Goal: Information Seeking & Learning: Learn about a topic

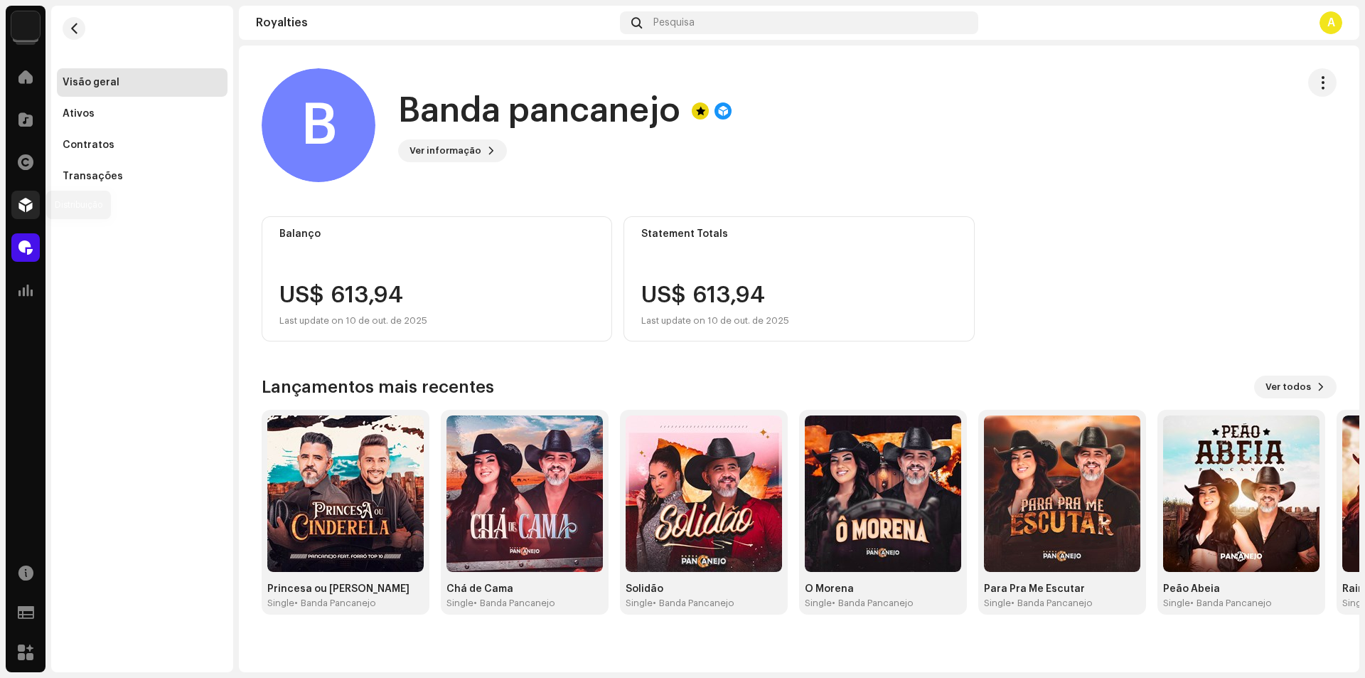
click at [31, 210] on span at bounding box center [25, 204] width 14 height 11
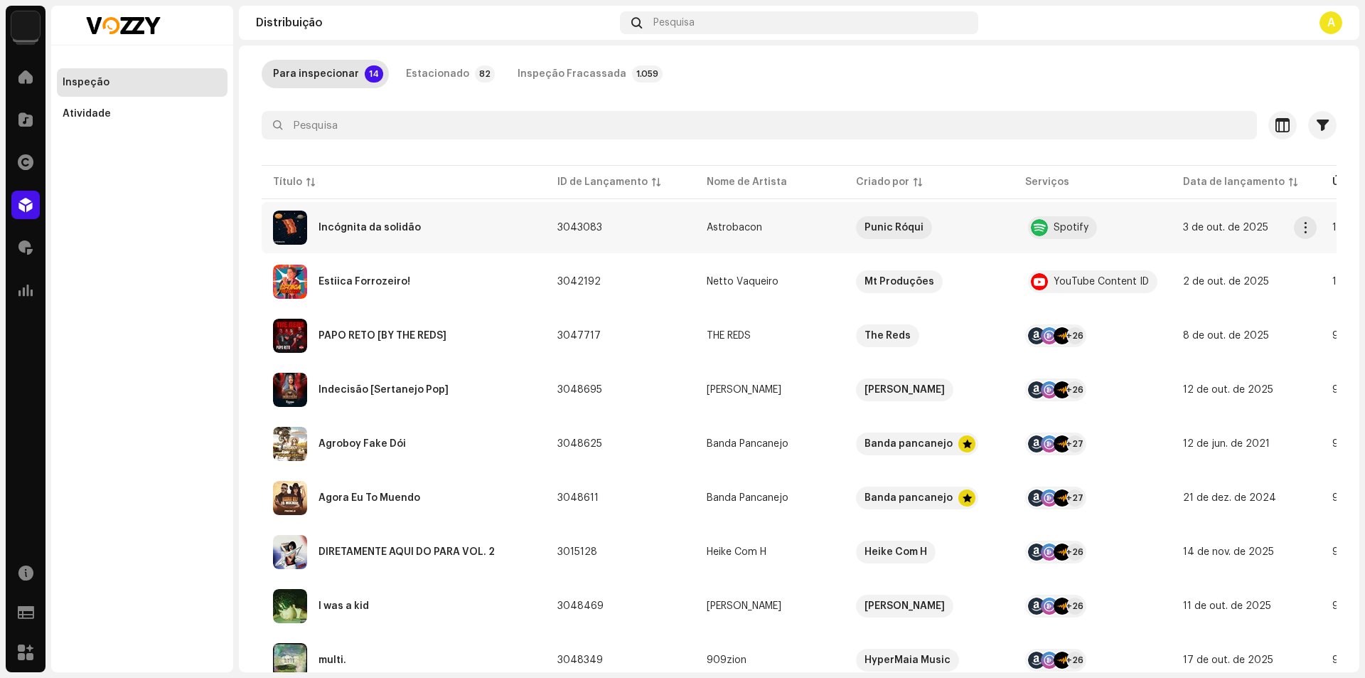
scroll to position [142, 0]
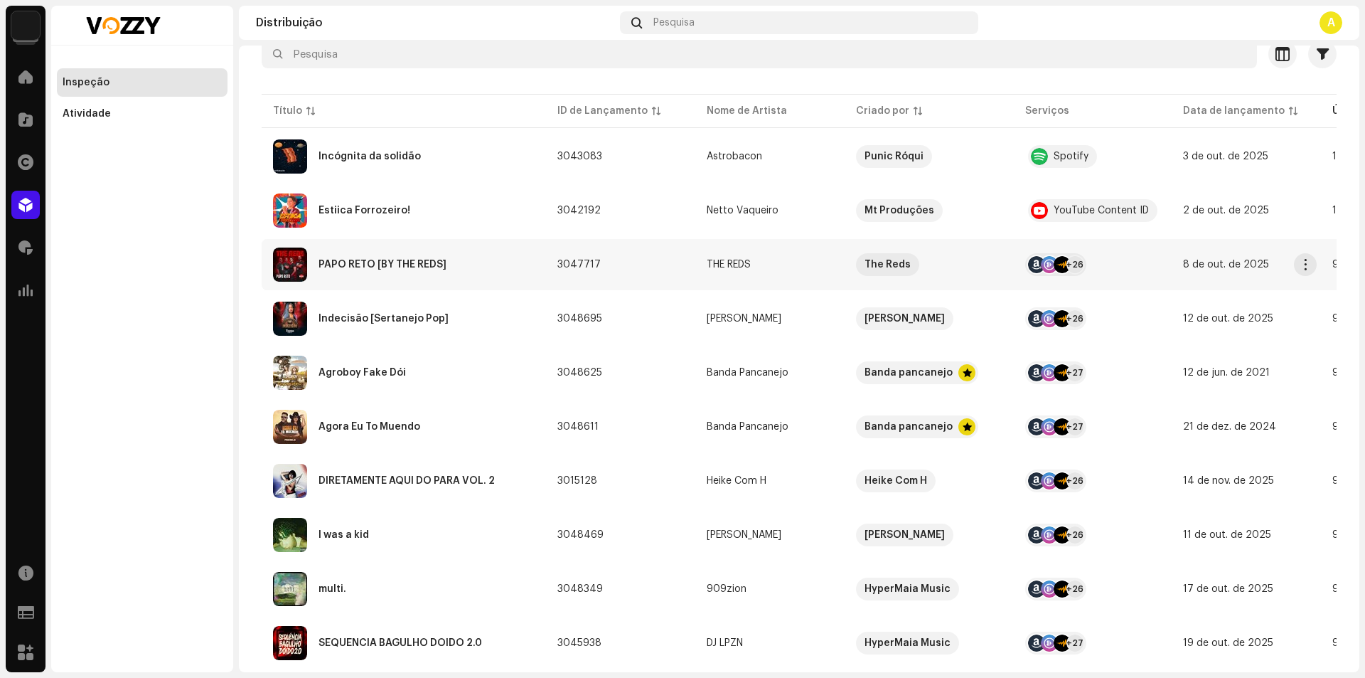
click at [455, 271] on div "PAPO RETO [BY THE REDS]" at bounding box center [404, 264] width 262 height 34
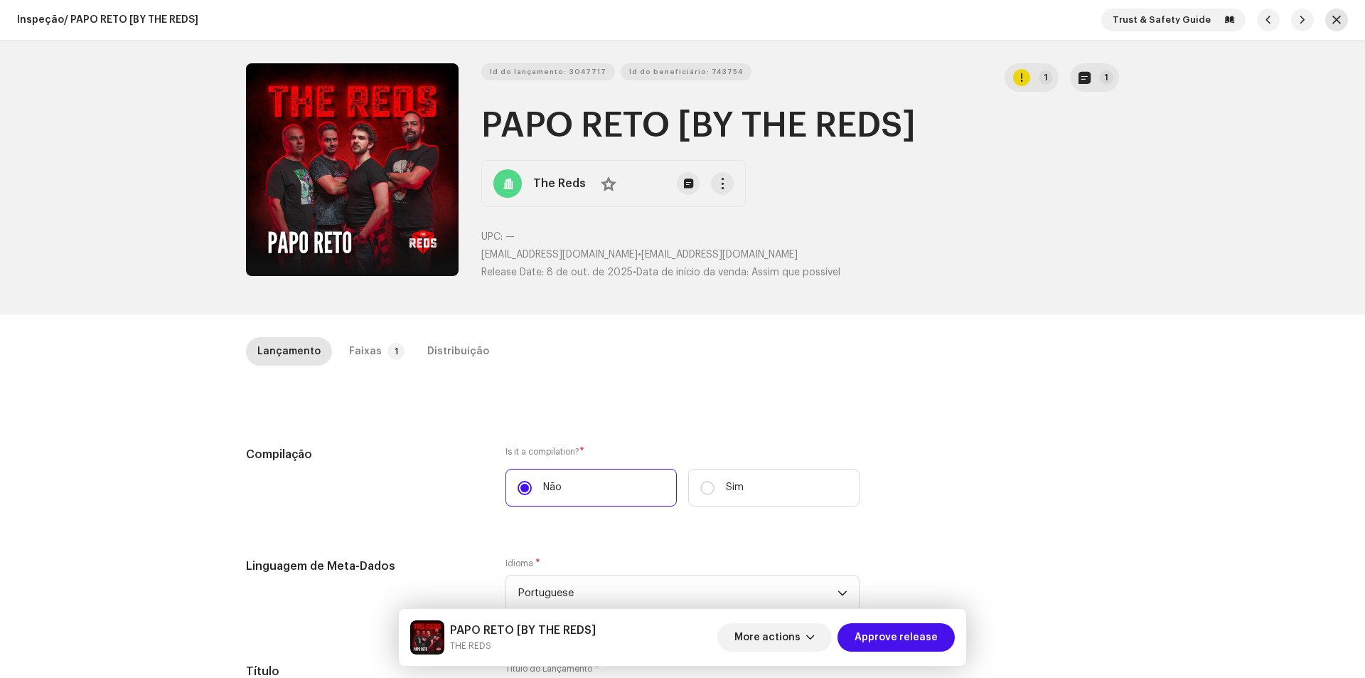
click at [1333, 23] on span "button" at bounding box center [1336, 19] width 9 height 11
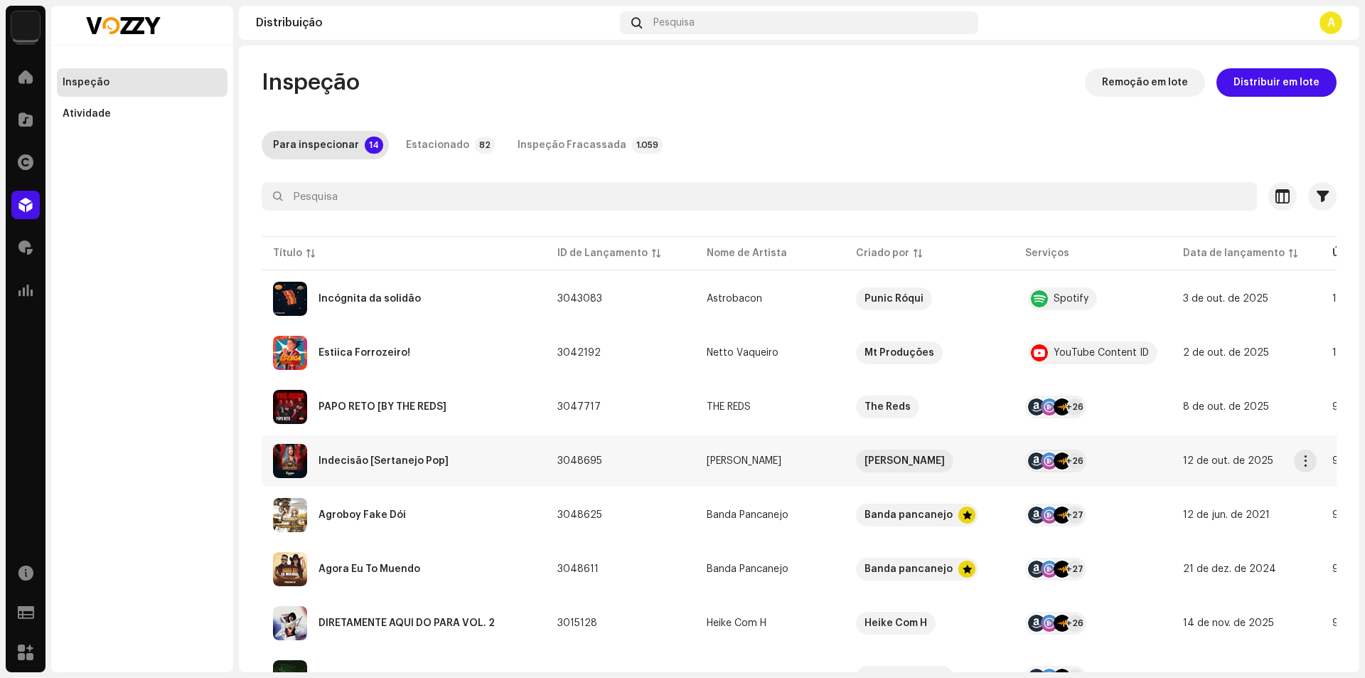
click at [471, 462] on div "Indecisão [Sertanejo Pop]" at bounding box center [404, 461] width 262 height 34
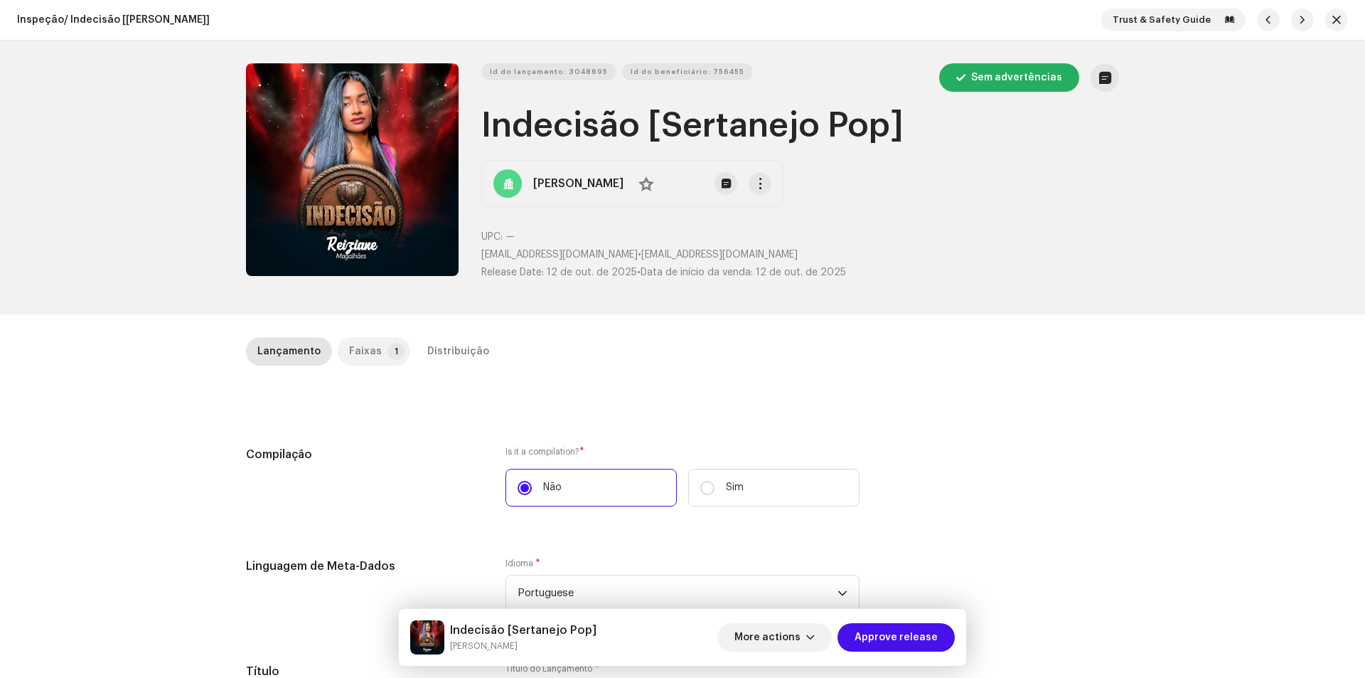
click at [361, 355] on div "Faixas" at bounding box center [365, 351] width 33 height 28
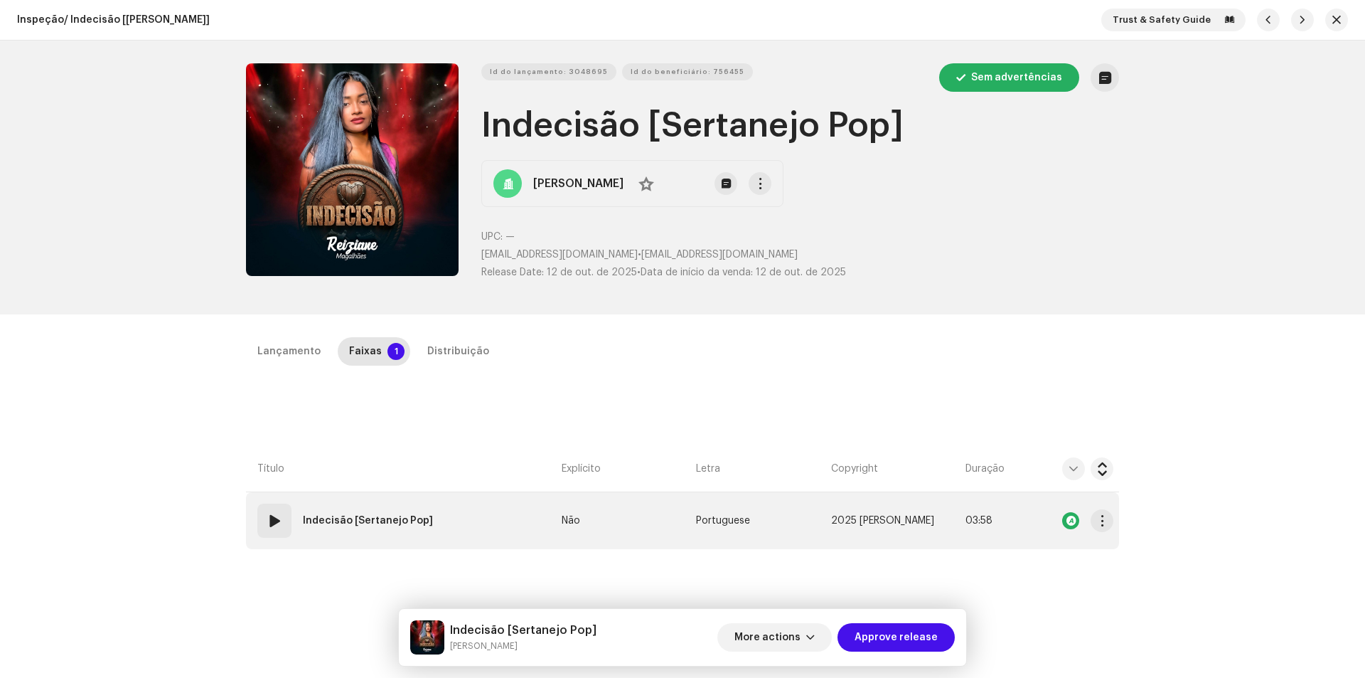
click at [275, 522] on span at bounding box center [274, 520] width 17 height 17
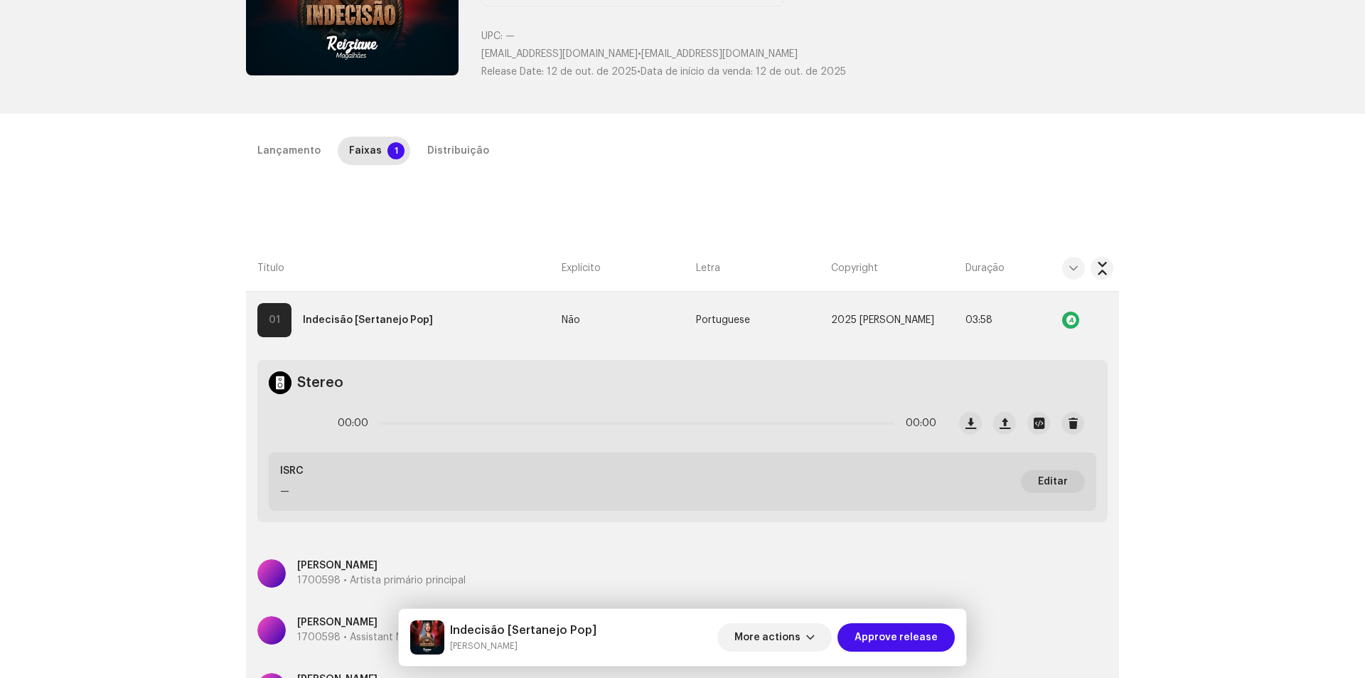
scroll to position [213, 0]
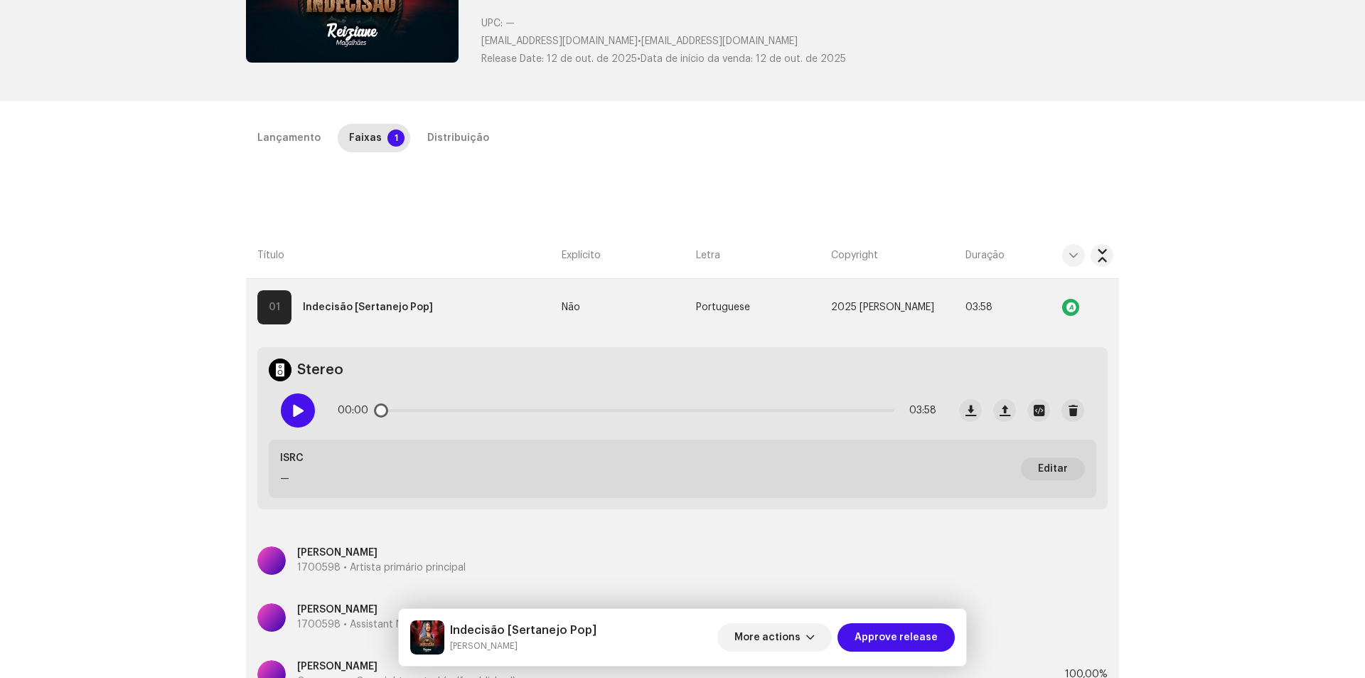
click at [296, 416] on span at bounding box center [298, 410] width 12 height 11
click at [420, 310] on strong "Indecisão [Sertanejo Pop]" at bounding box center [368, 307] width 130 height 28
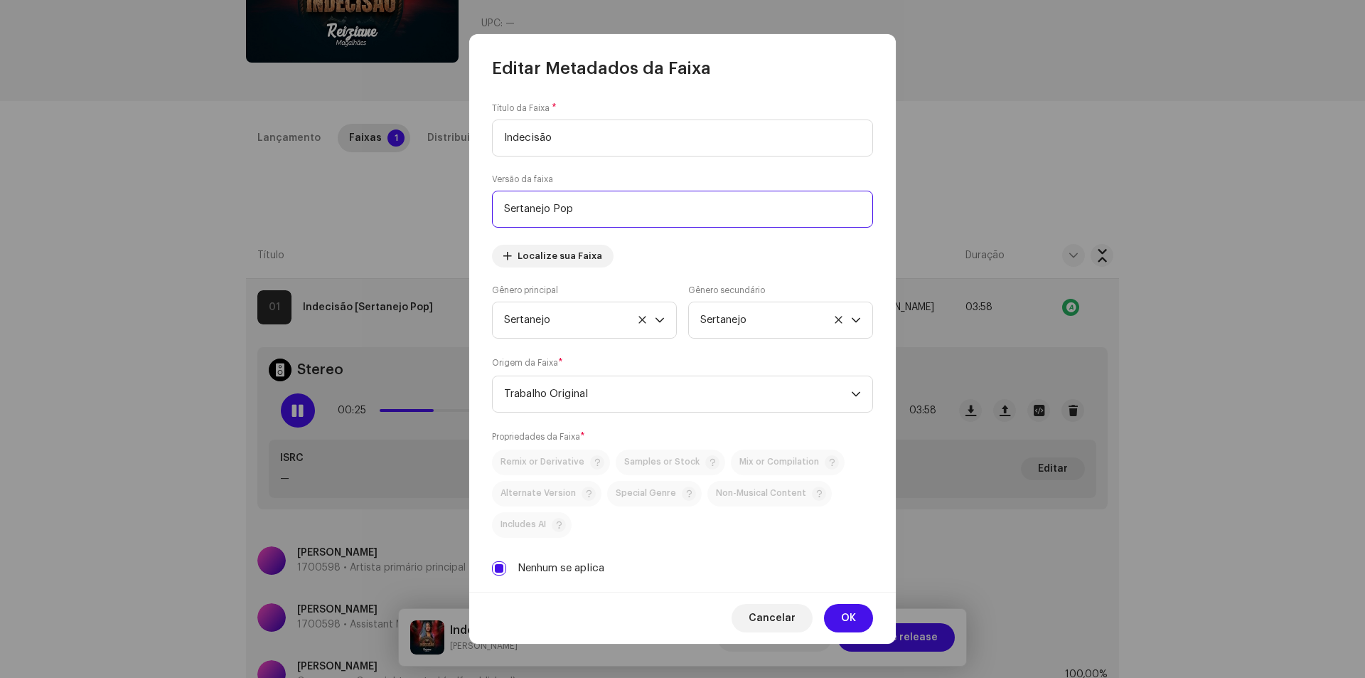
drag, startPoint x: 584, startPoint y: 202, endPoint x: 459, endPoint y: 199, distance: 125.2
click at [459, 199] on div "Editar Metadados da Faixa Título da Faixa * Indecisão Versão da faixa Sertanejo…" at bounding box center [682, 339] width 1365 height 678
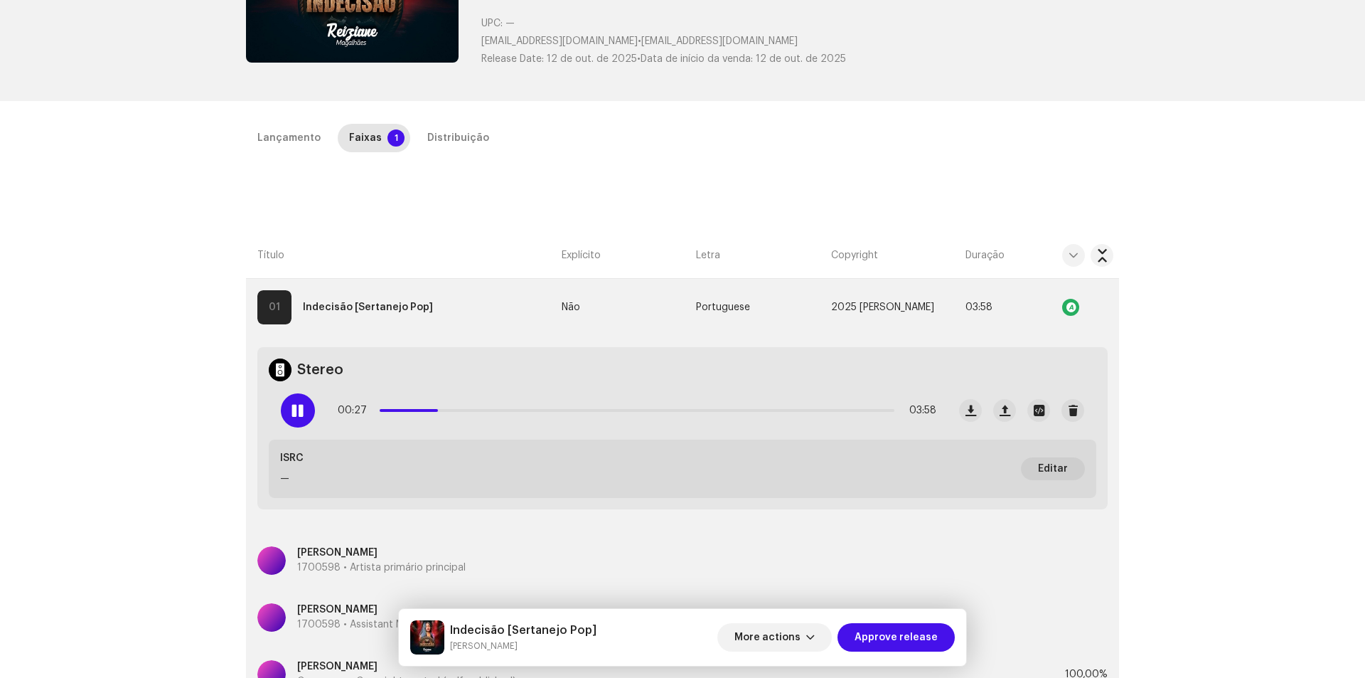
click at [966, 148] on div "Editar Metadados da Faixa Título da Faixa * Indecisão Versão da faixa Localize …" at bounding box center [682, 339] width 1365 height 678
click at [287, 139] on div "Lançamento" at bounding box center [288, 138] width 63 height 28
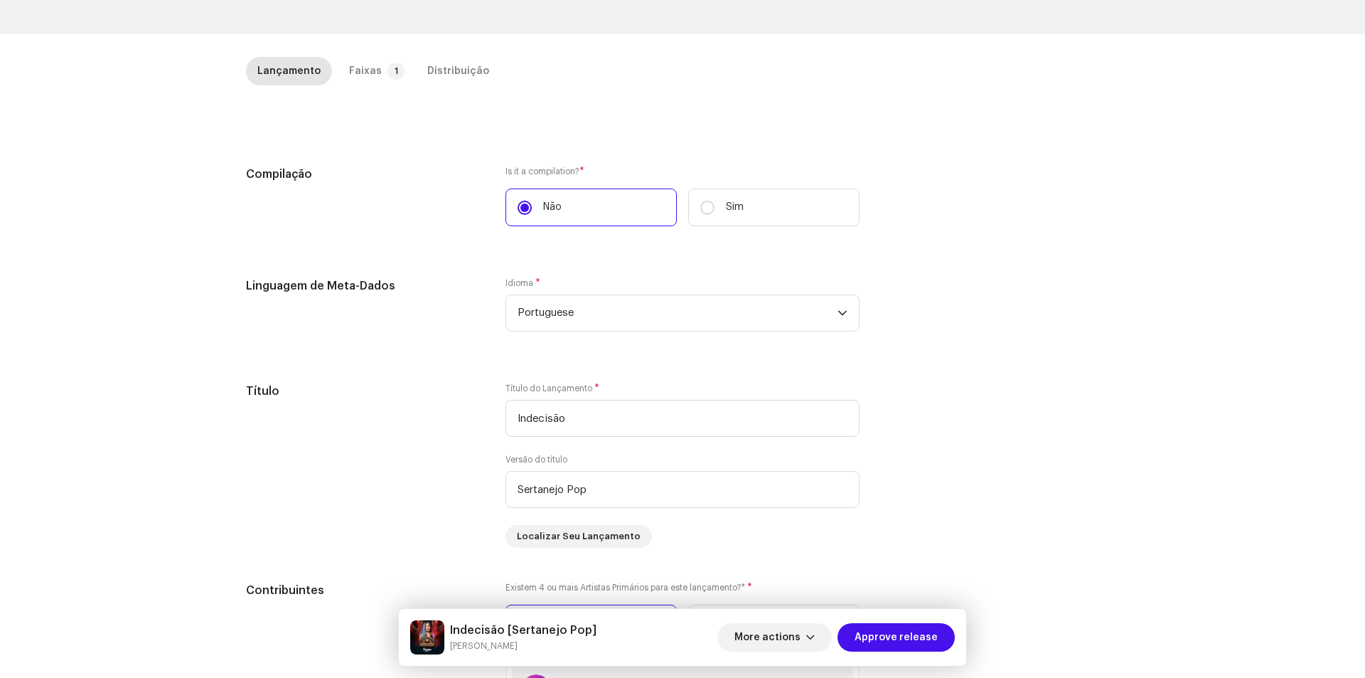
scroll to position [356, 0]
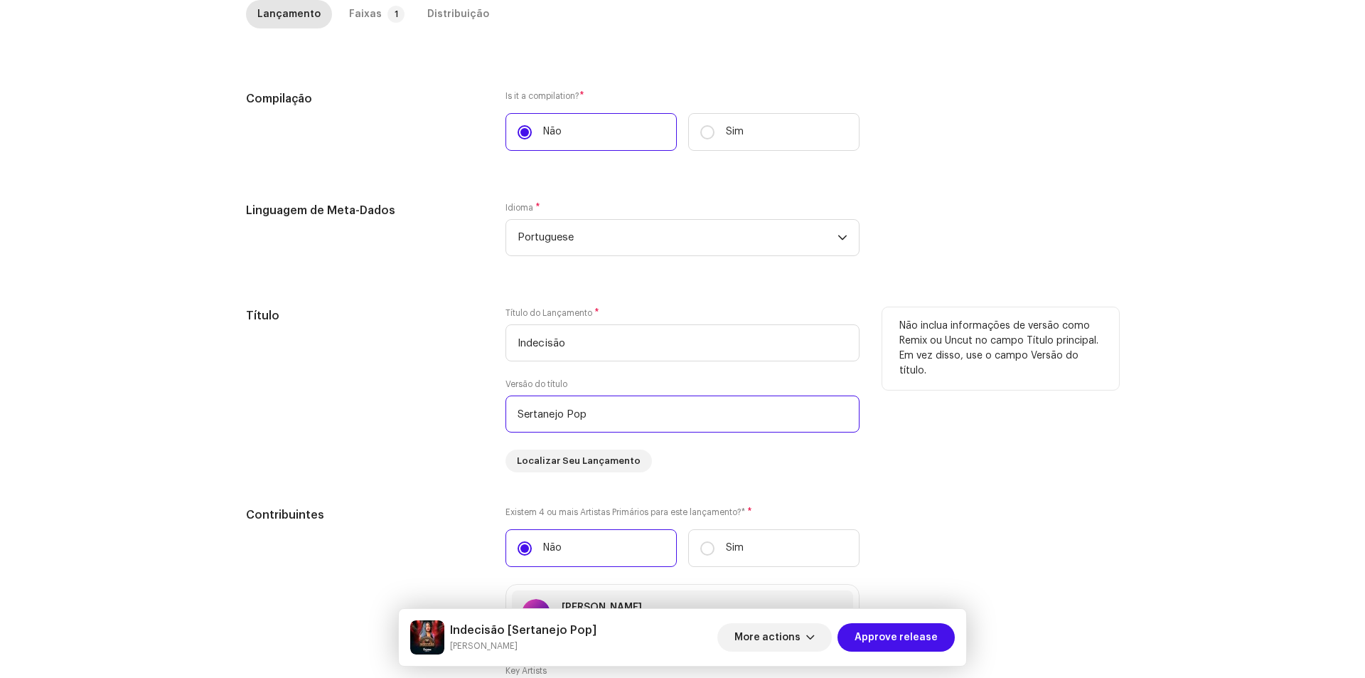
drag, startPoint x: 557, startPoint y: 406, endPoint x: 454, endPoint y: 398, distance: 104.1
click at [454, 398] on div "Título Título do Lançamento * Indecisão Versão do título Sertanejo Pop Localiza…" at bounding box center [682, 389] width 873 height 165
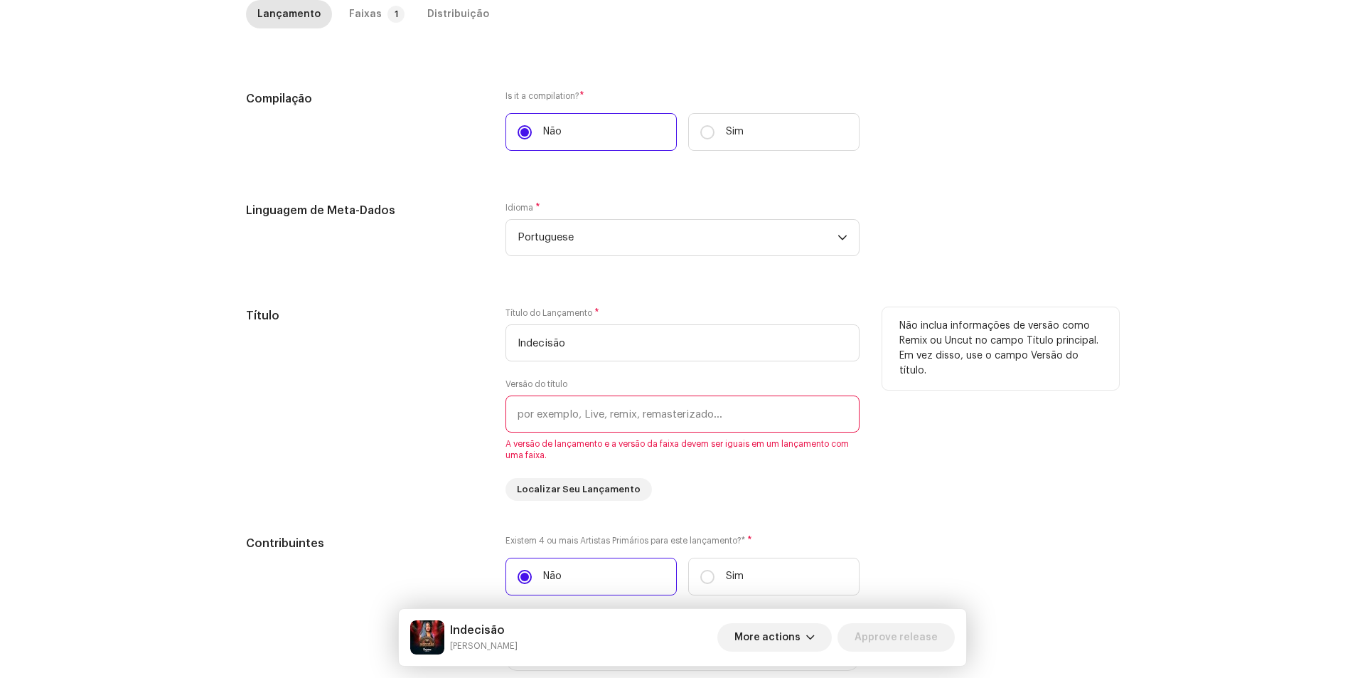
click at [425, 336] on div "Título" at bounding box center [364, 403] width 237 height 193
click at [354, 14] on div "Faixas" at bounding box center [365, 14] width 33 height 28
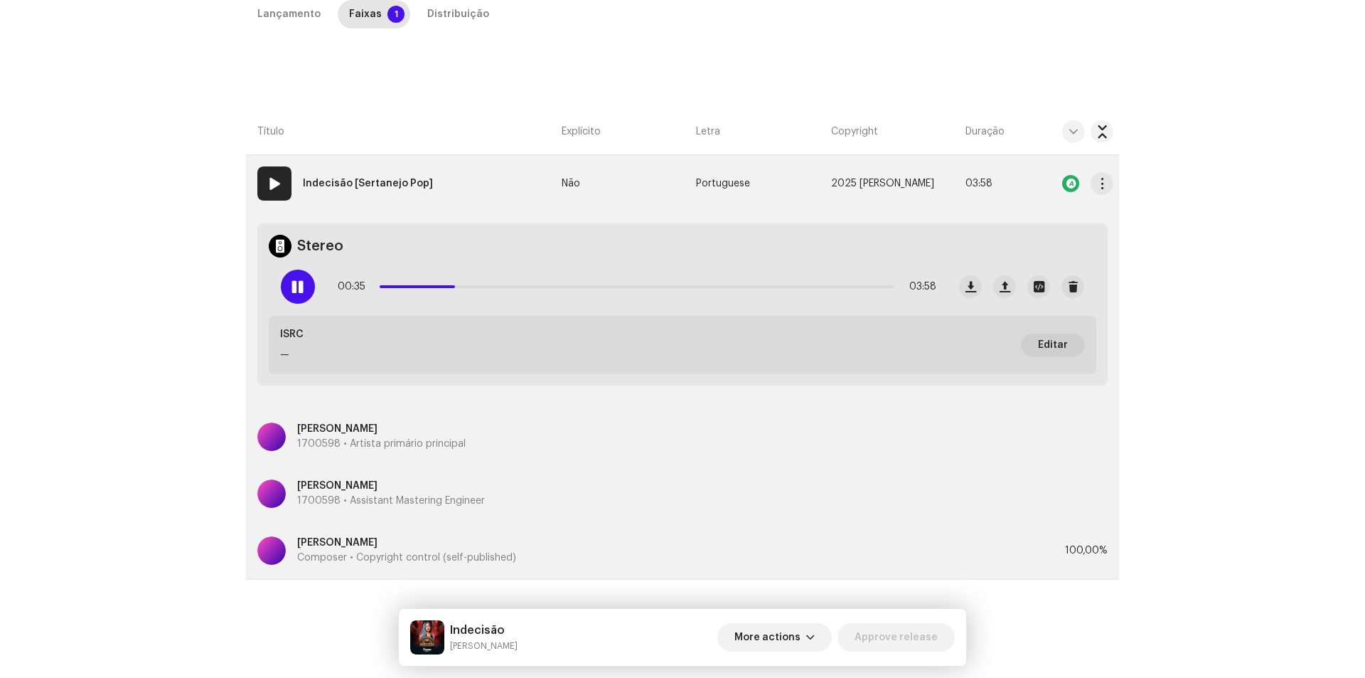
click at [376, 191] on strong "Indecisão [Sertanejo Pop]" at bounding box center [368, 183] width 130 height 28
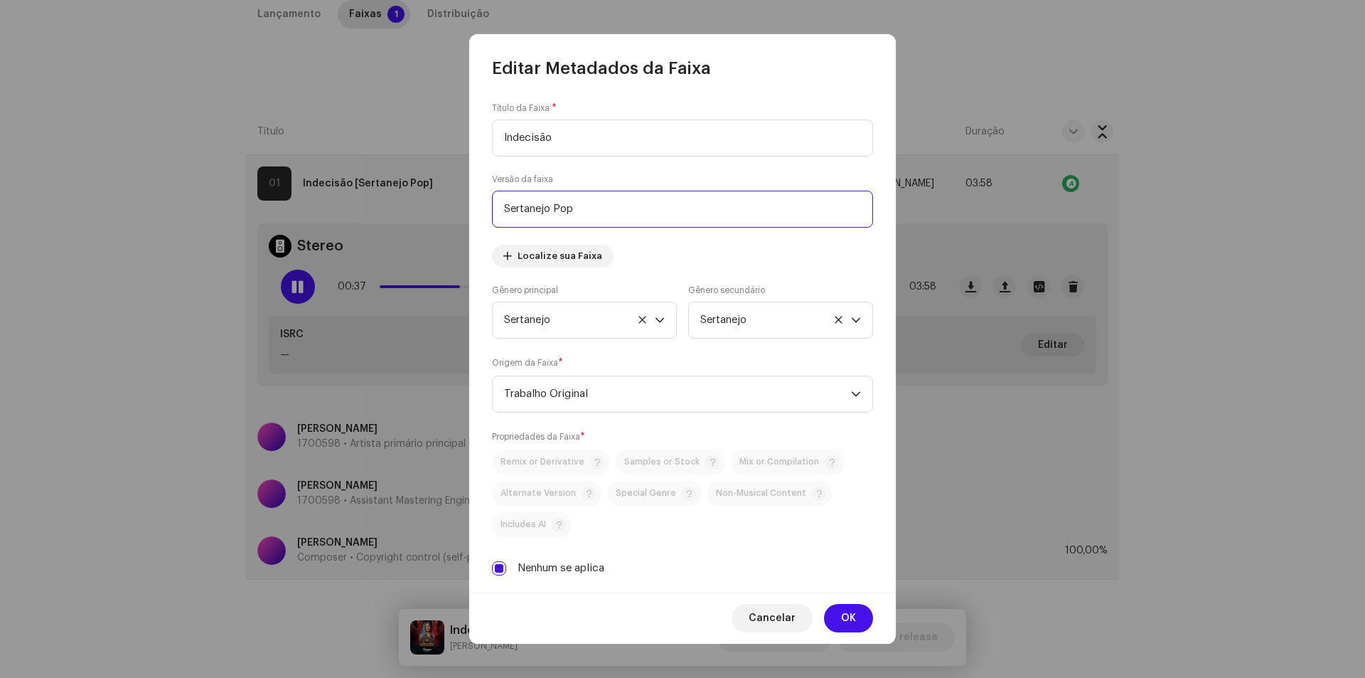
drag, startPoint x: 518, startPoint y: 200, endPoint x: 434, endPoint y: 200, distance: 84.6
click at [434, 200] on div "Editar Metadados da Faixa Título da Faixa * Indecisão Versão da faixa Sertanejo…" at bounding box center [682, 339] width 1365 height 678
click at [843, 614] on span "OK" at bounding box center [848, 618] width 15 height 28
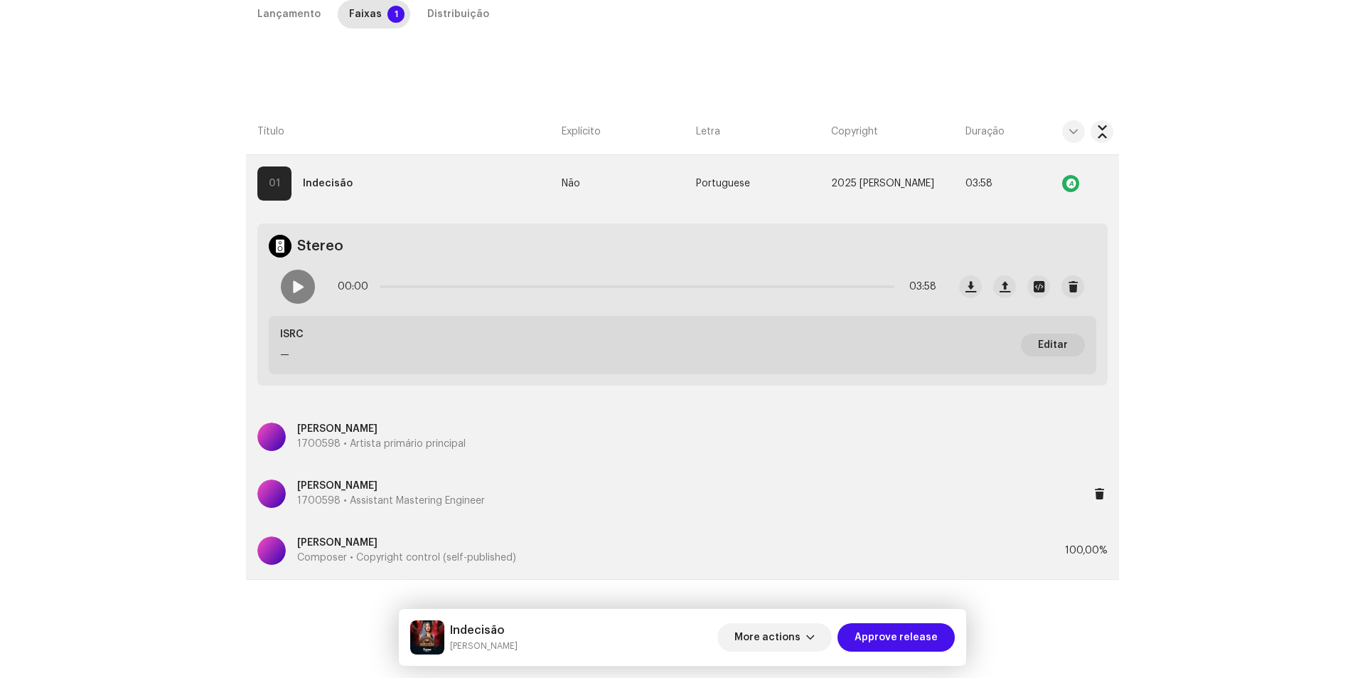
scroll to position [124, 0]
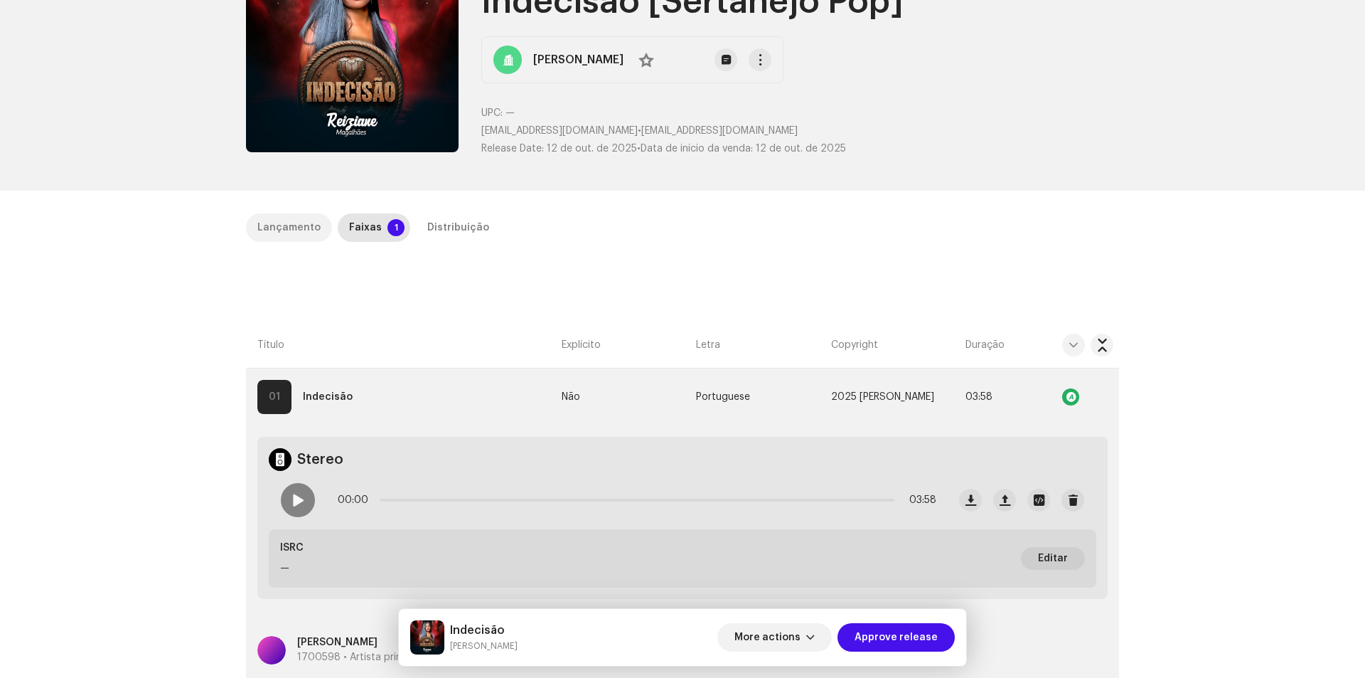
click at [274, 233] on div "Lançamento" at bounding box center [288, 227] width 63 height 28
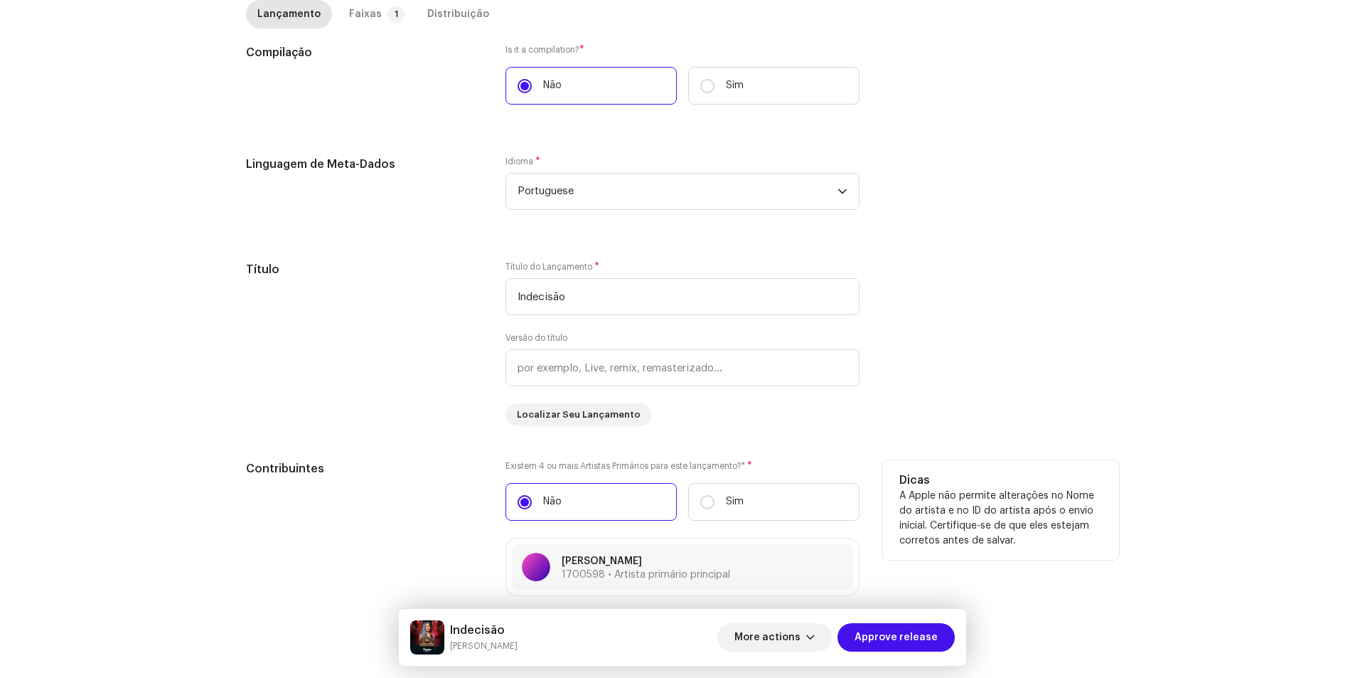
scroll to position [408, 0]
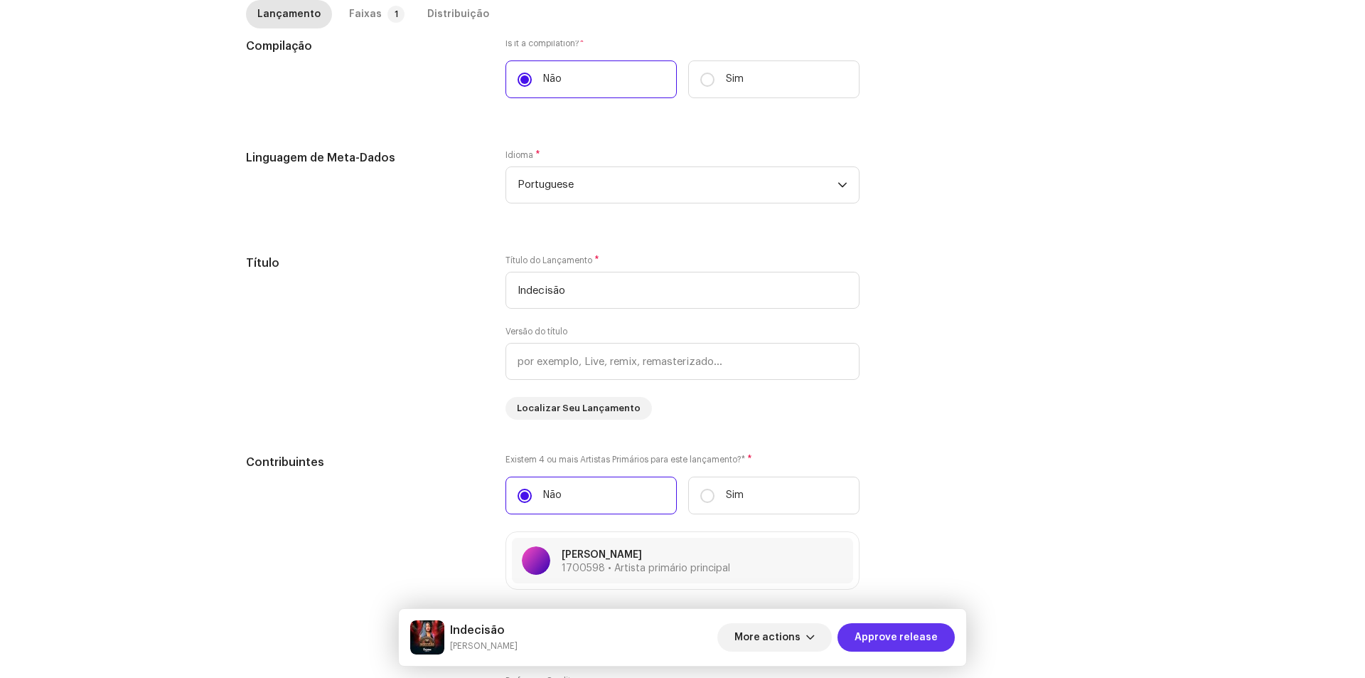
click at [897, 642] on span "Approve release" at bounding box center [896, 637] width 83 height 28
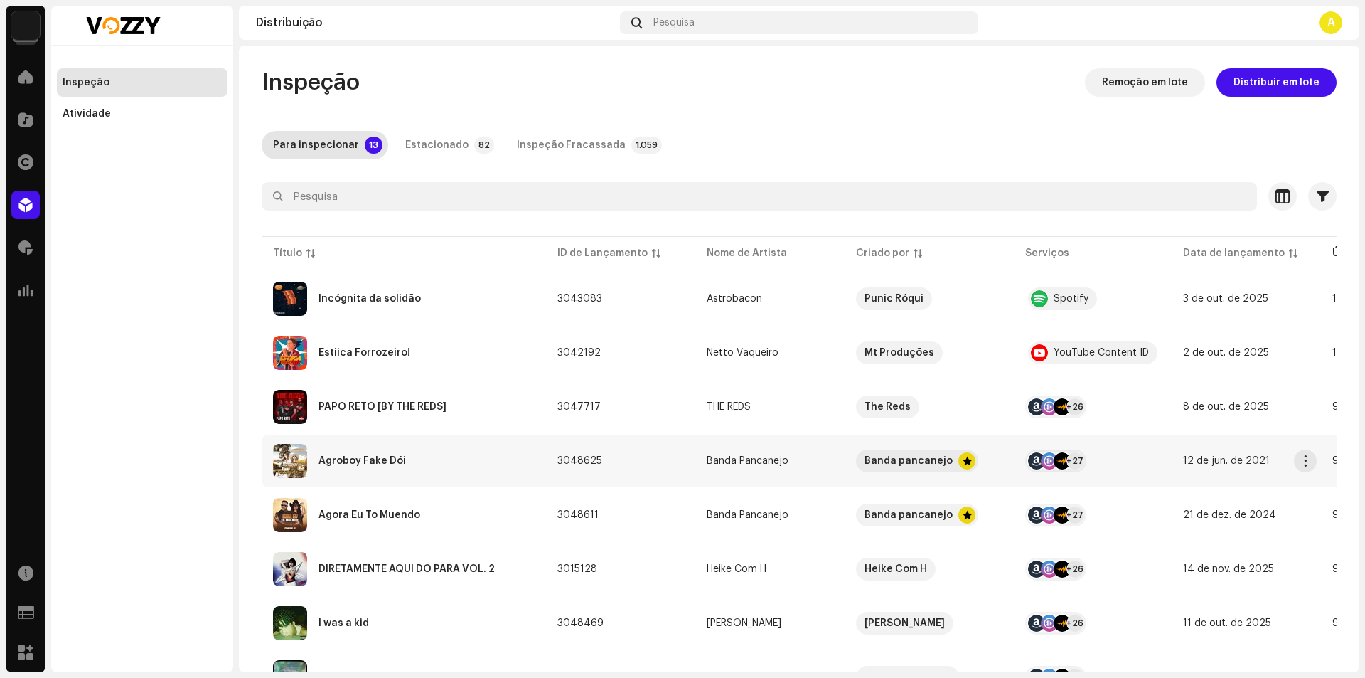
scroll to position [343, 0]
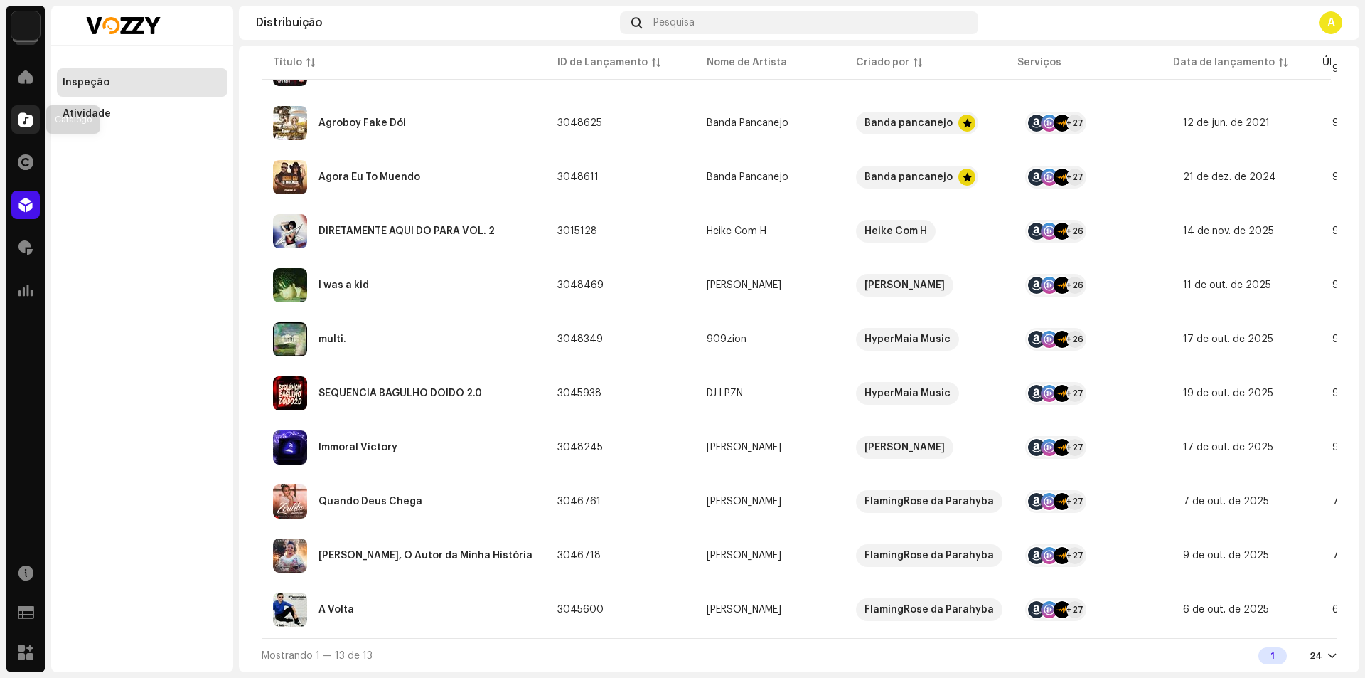
click at [20, 119] on span at bounding box center [25, 119] width 14 height 11
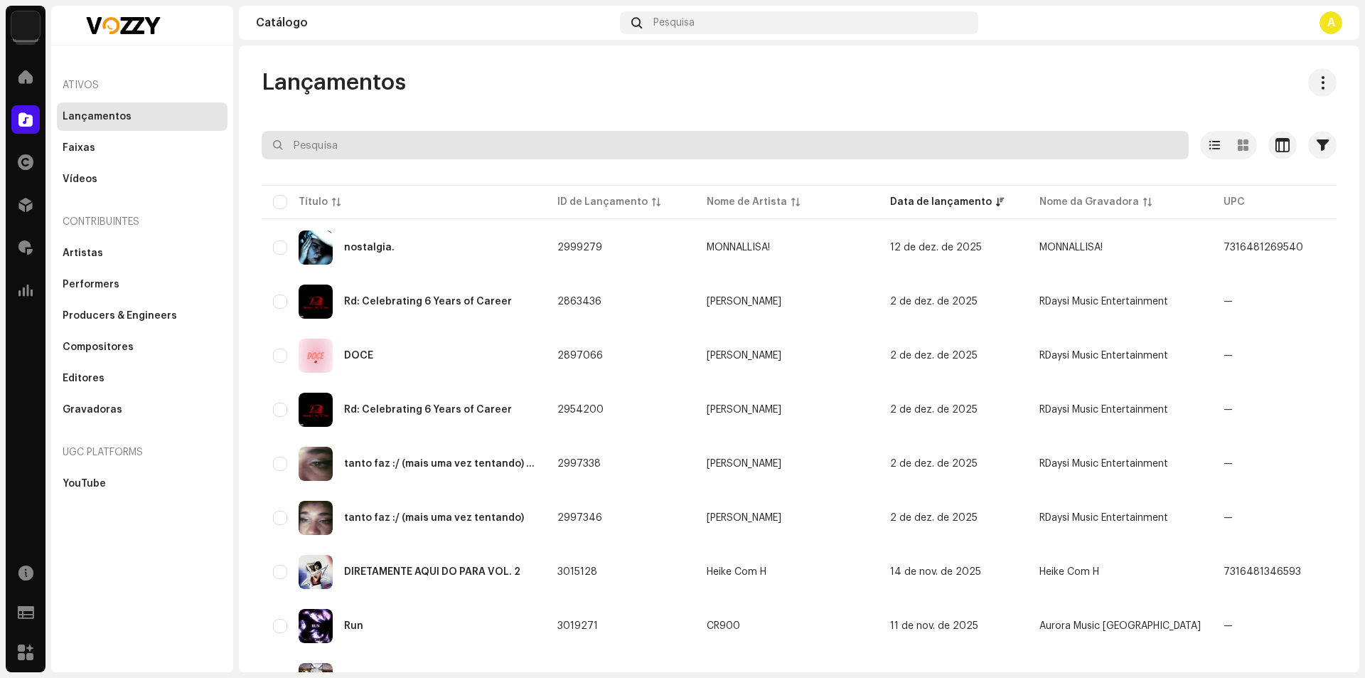
click at [346, 146] on input "text" at bounding box center [725, 145] width 927 height 28
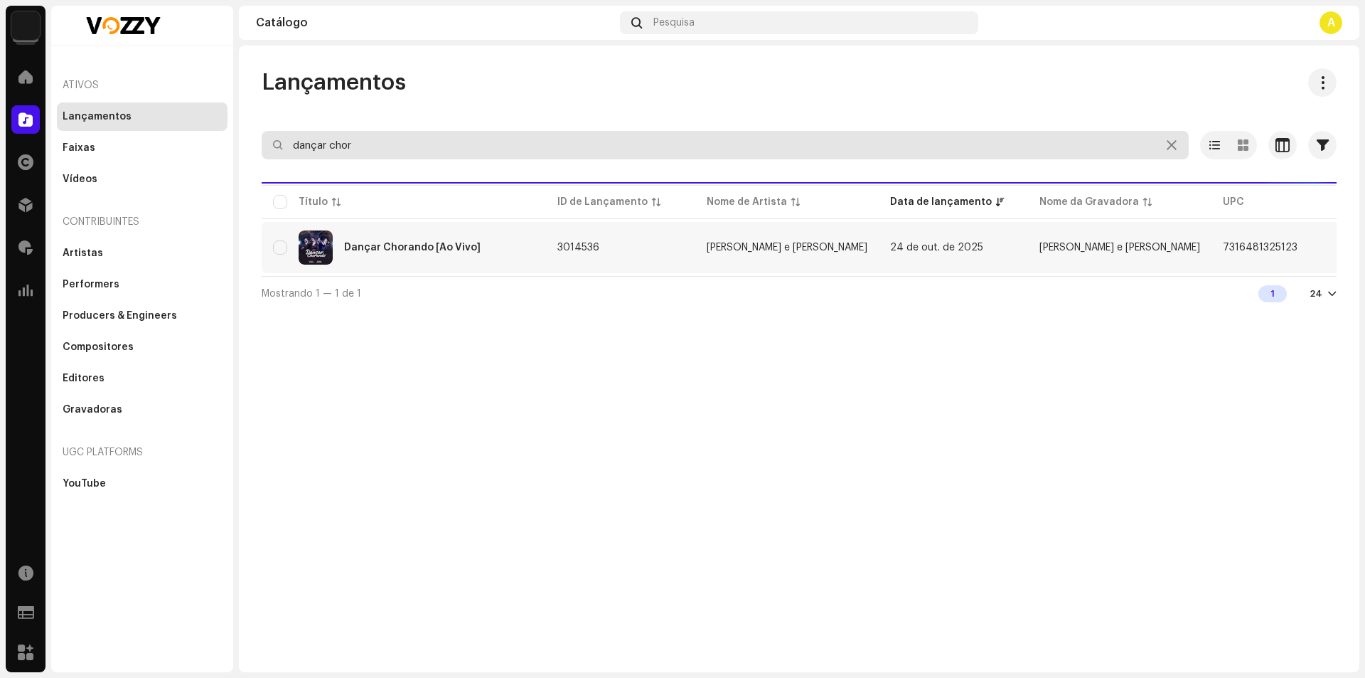
type input "dançar chor"
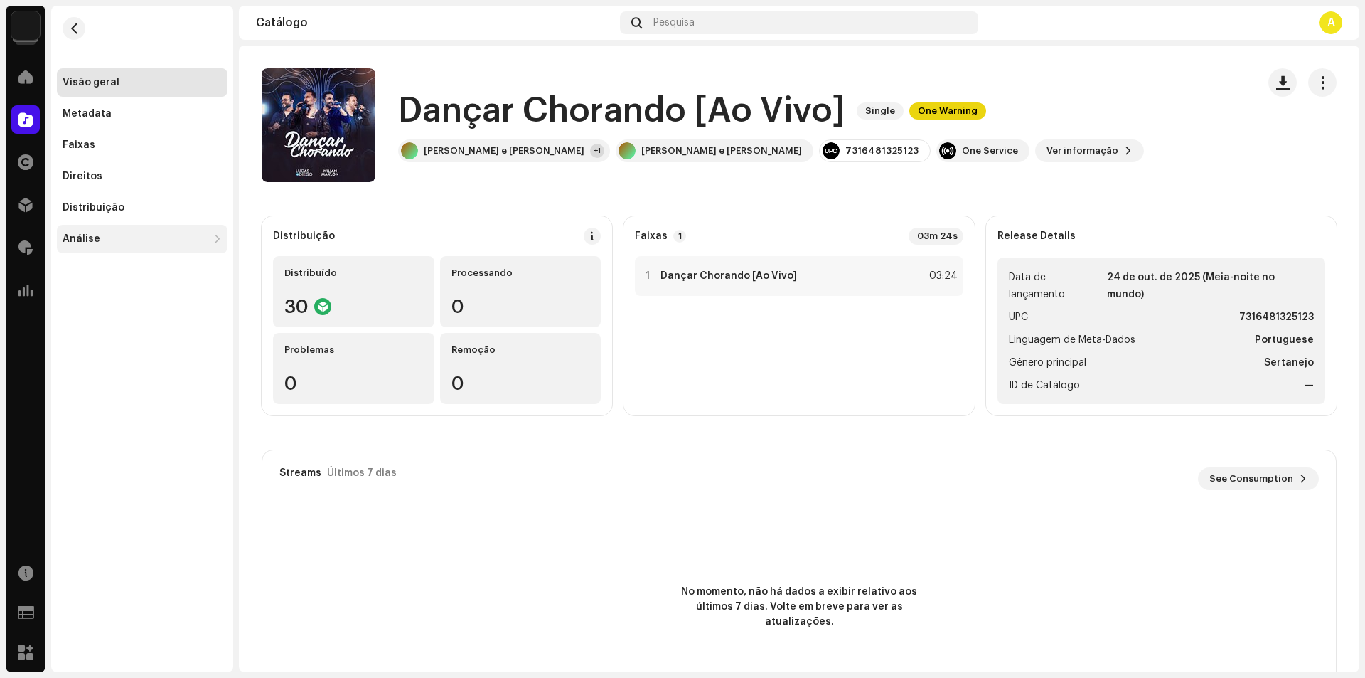
drag, startPoint x: 189, startPoint y: 144, endPoint x: 203, endPoint y: 233, distance: 89.2
click at [189, 144] on div "Faixas" at bounding box center [142, 144] width 159 height 11
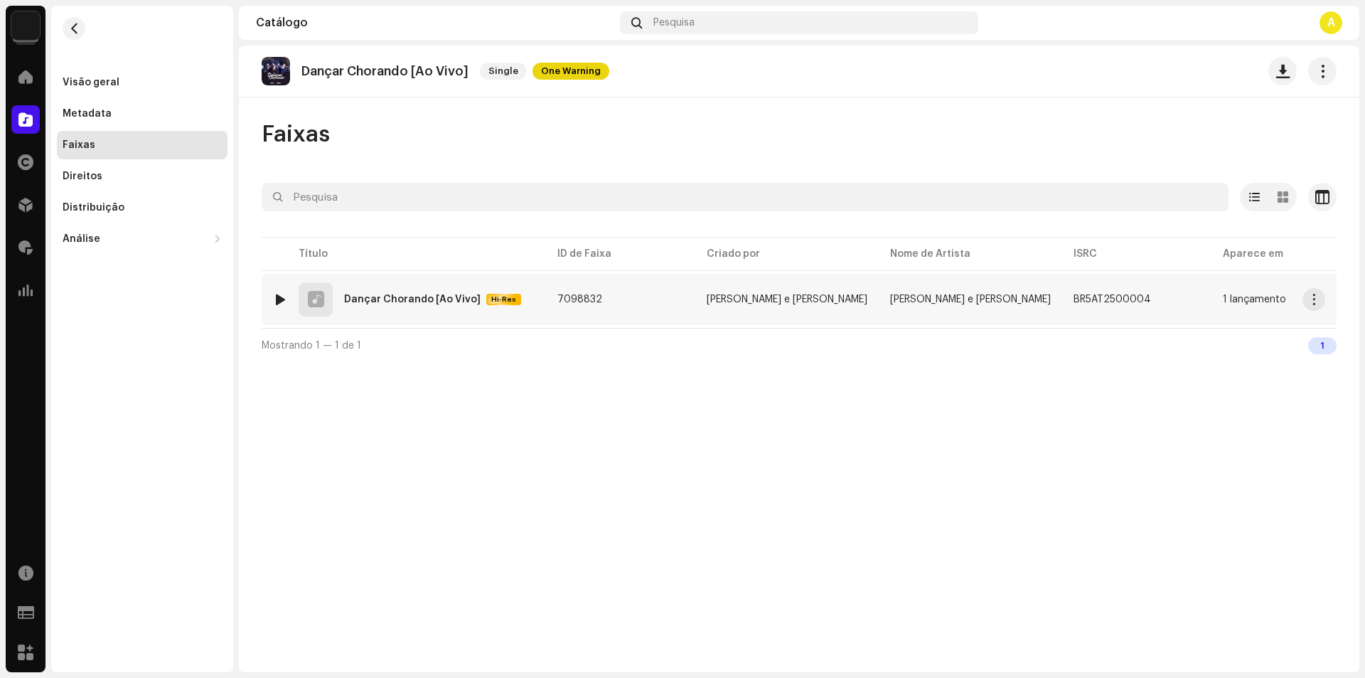
click at [282, 302] on div at bounding box center [280, 299] width 11 height 11
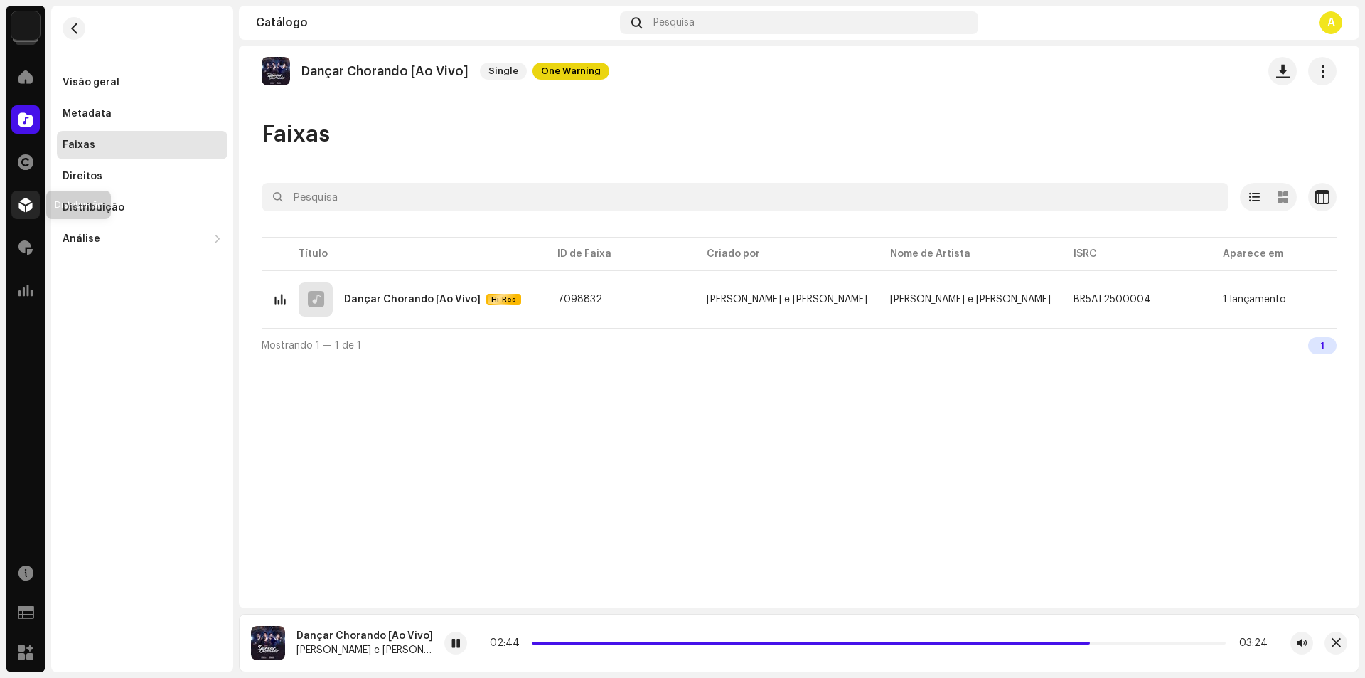
click at [33, 210] on div at bounding box center [25, 205] width 28 height 28
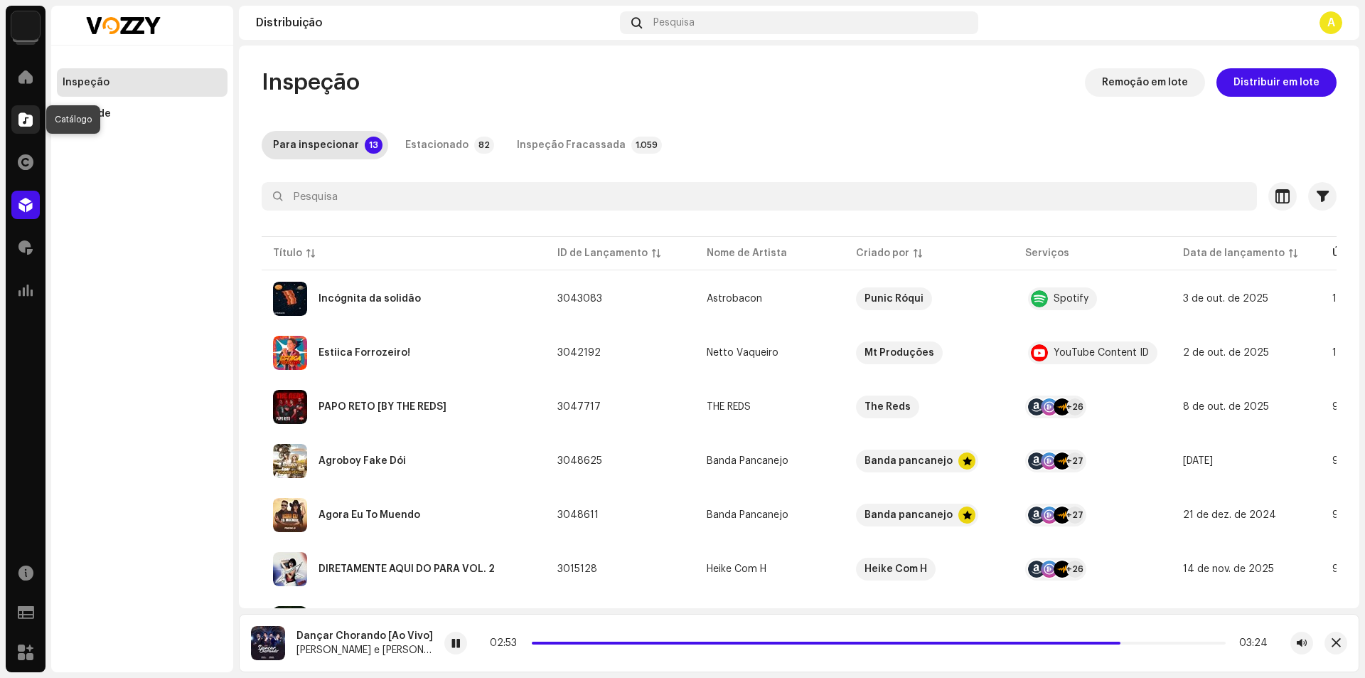
click at [29, 131] on div at bounding box center [25, 119] width 28 height 28
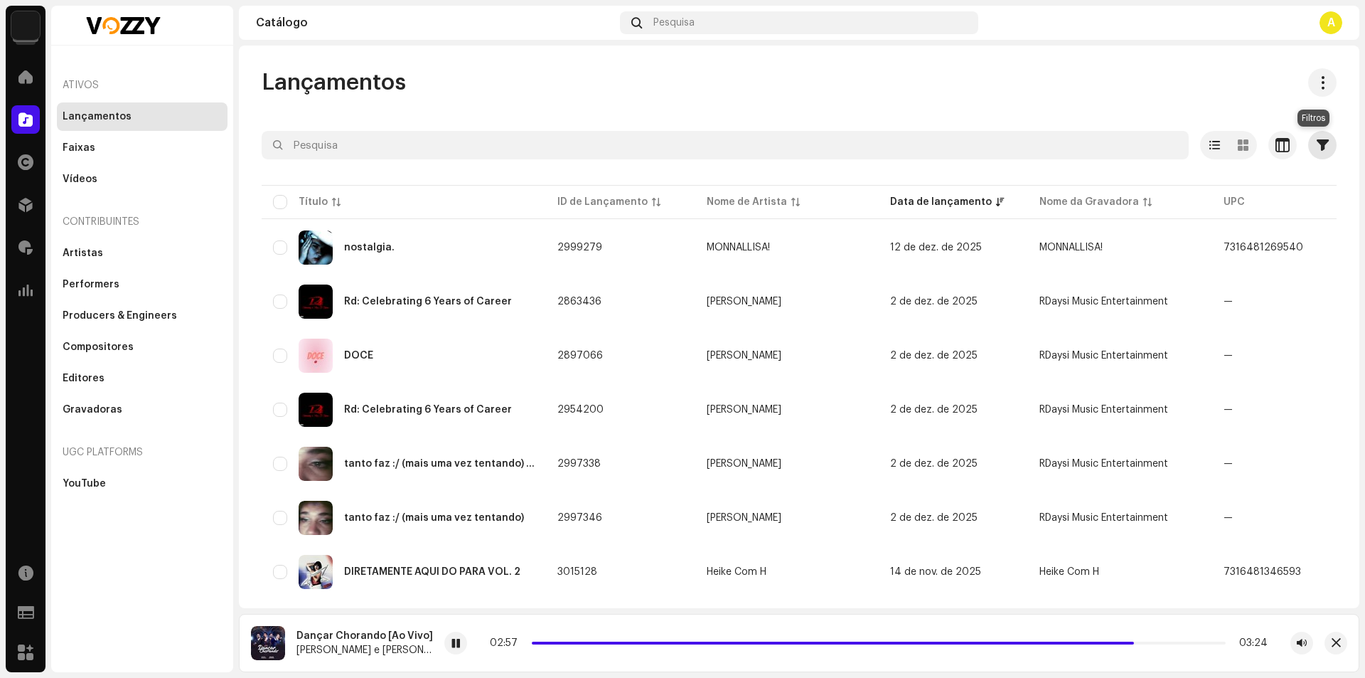
click at [1317, 144] on span "button" at bounding box center [1323, 144] width 12 height 11
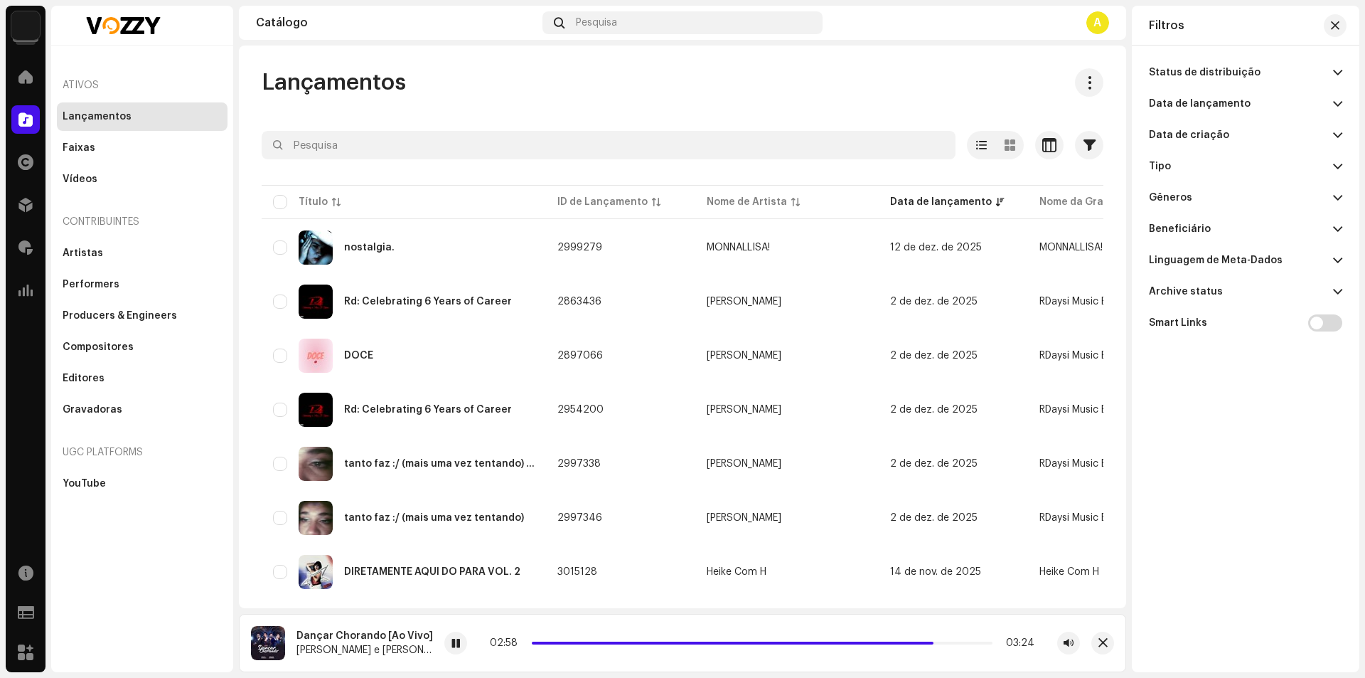
click at [1214, 105] on div "Data de lançamento" at bounding box center [1200, 103] width 102 height 11
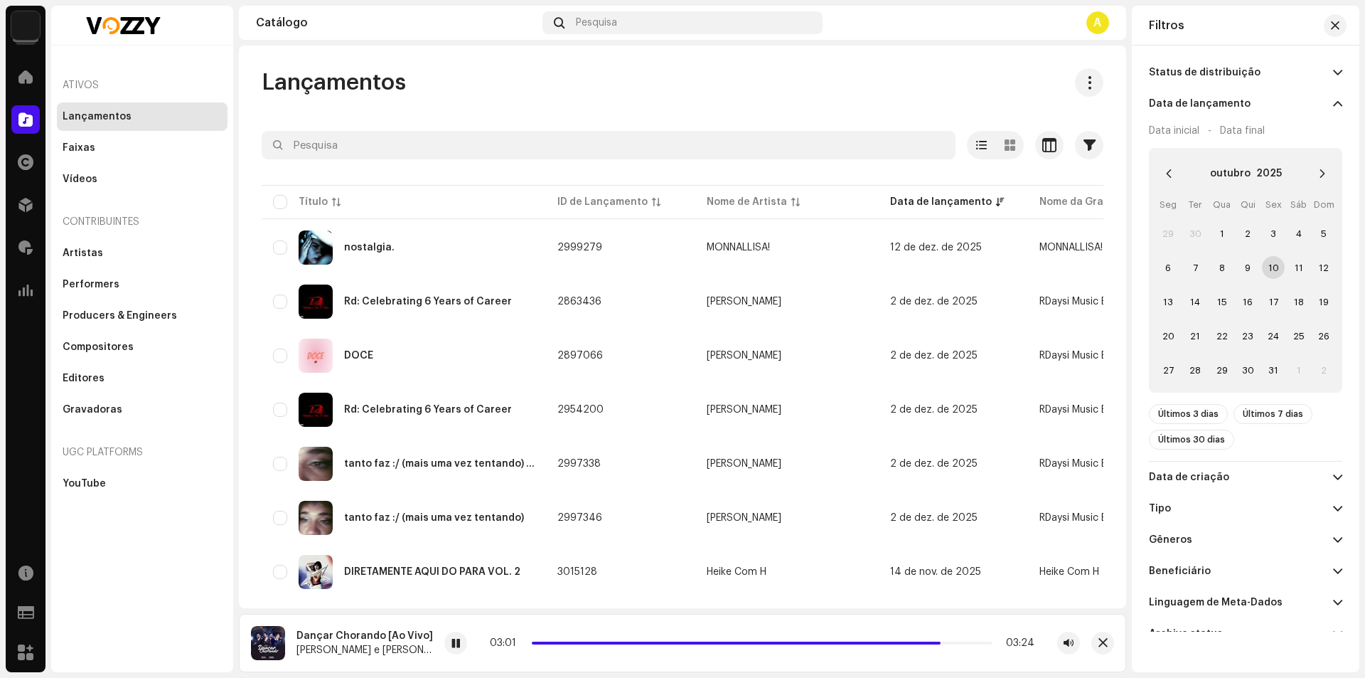
click at [1272, 267] on span "10" at bounding box center [1273, 267] width 23 height 23
click at [1273, 266] on span "10" at bounding box center [1273, 267] width 23 height 23
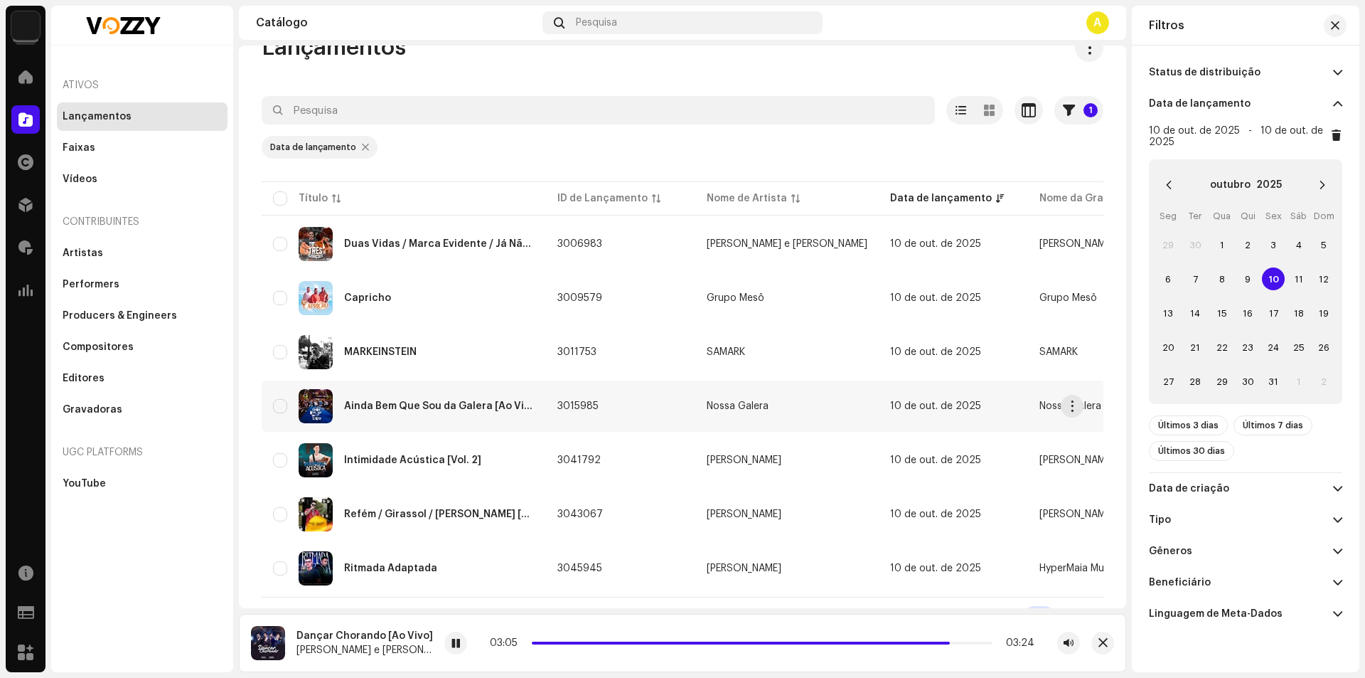
scroll to position [63, 0]
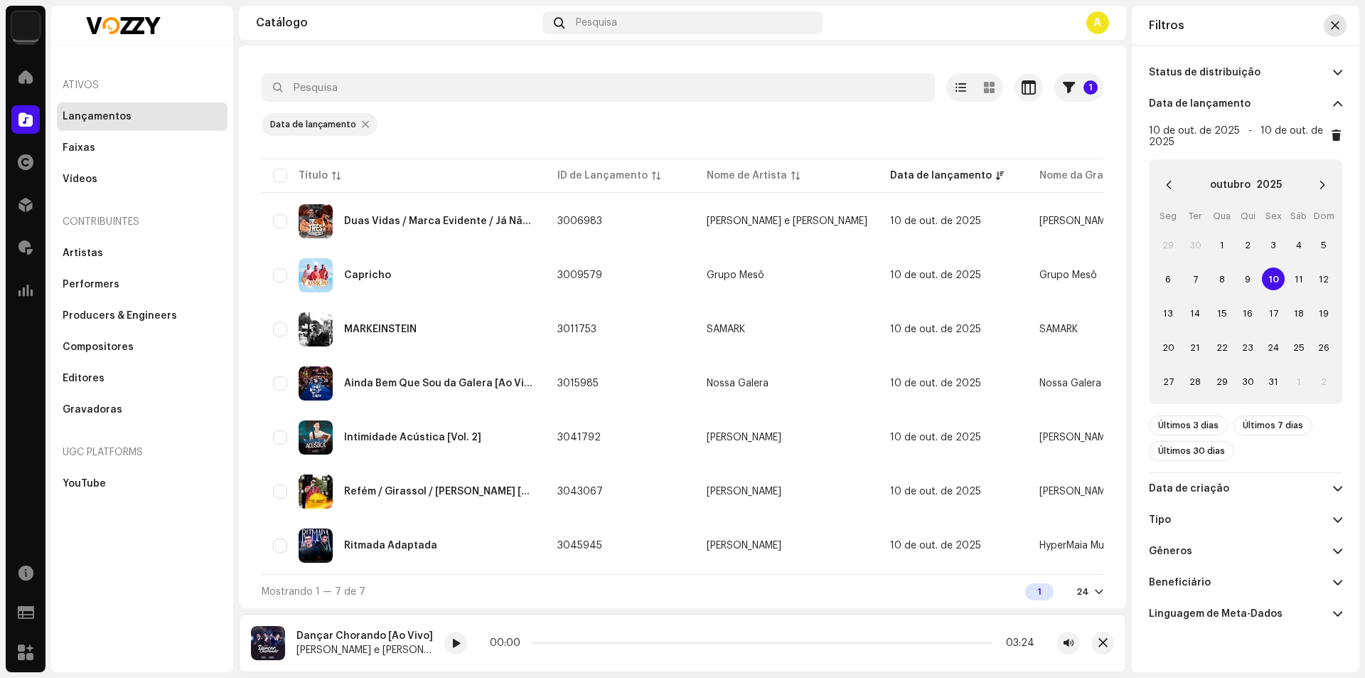
click at [1337, 31] on button "button" at bounding box center [1335, 25] width 23 height 23
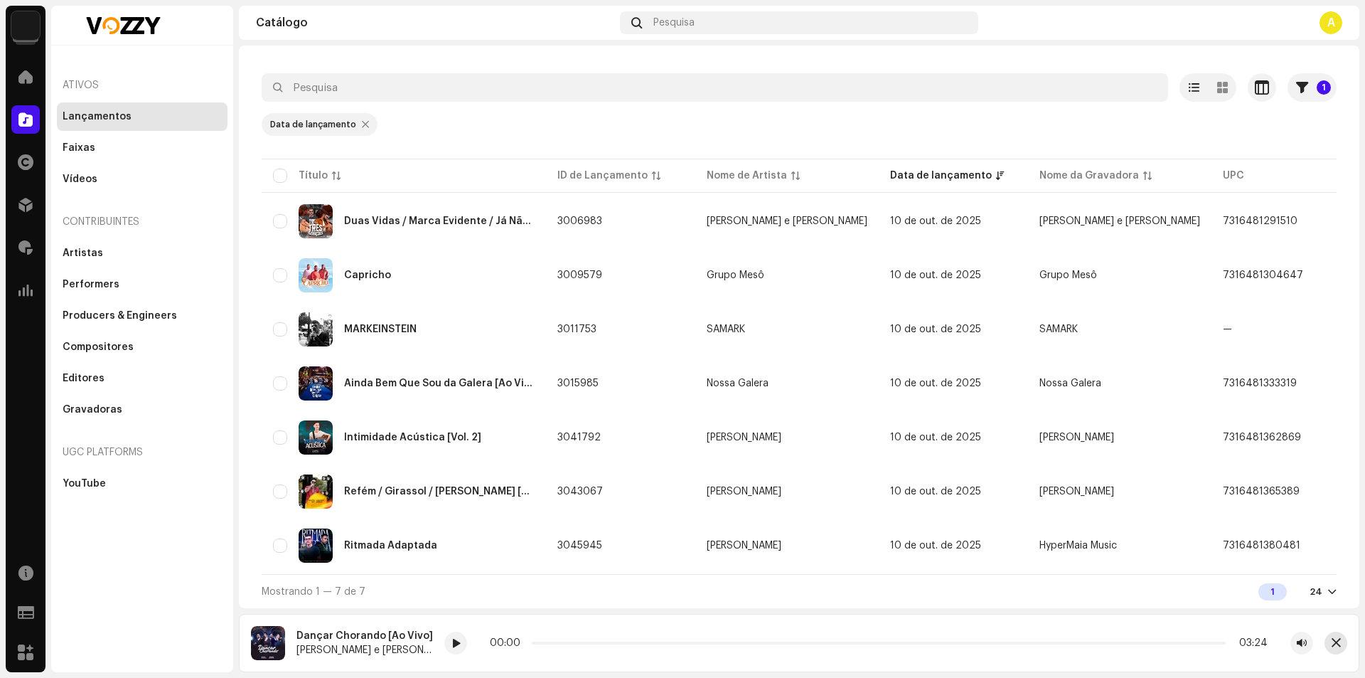
click at [1328, 645] on button "button" at bounding box center [1336, 642] width 23 height 23
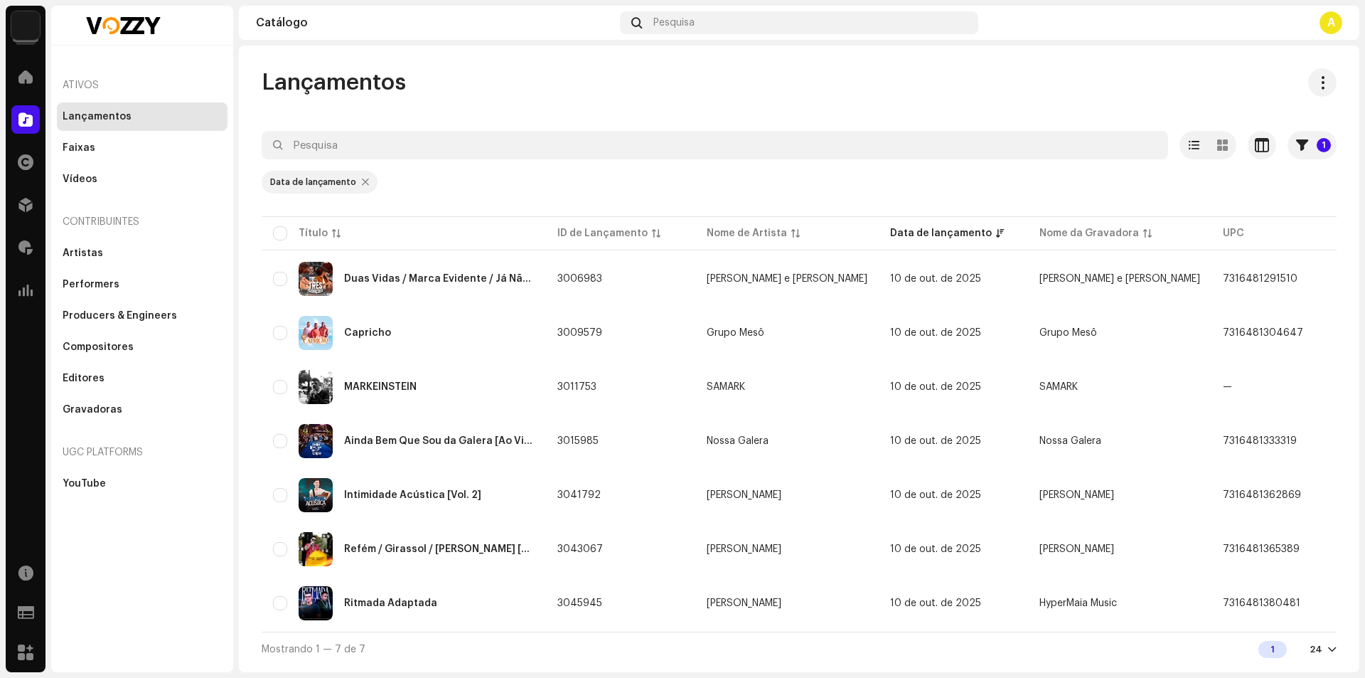
scroll to position [0, 0]
click at [33, 215] on div at bounding box center [25, 205] width 28 height 28
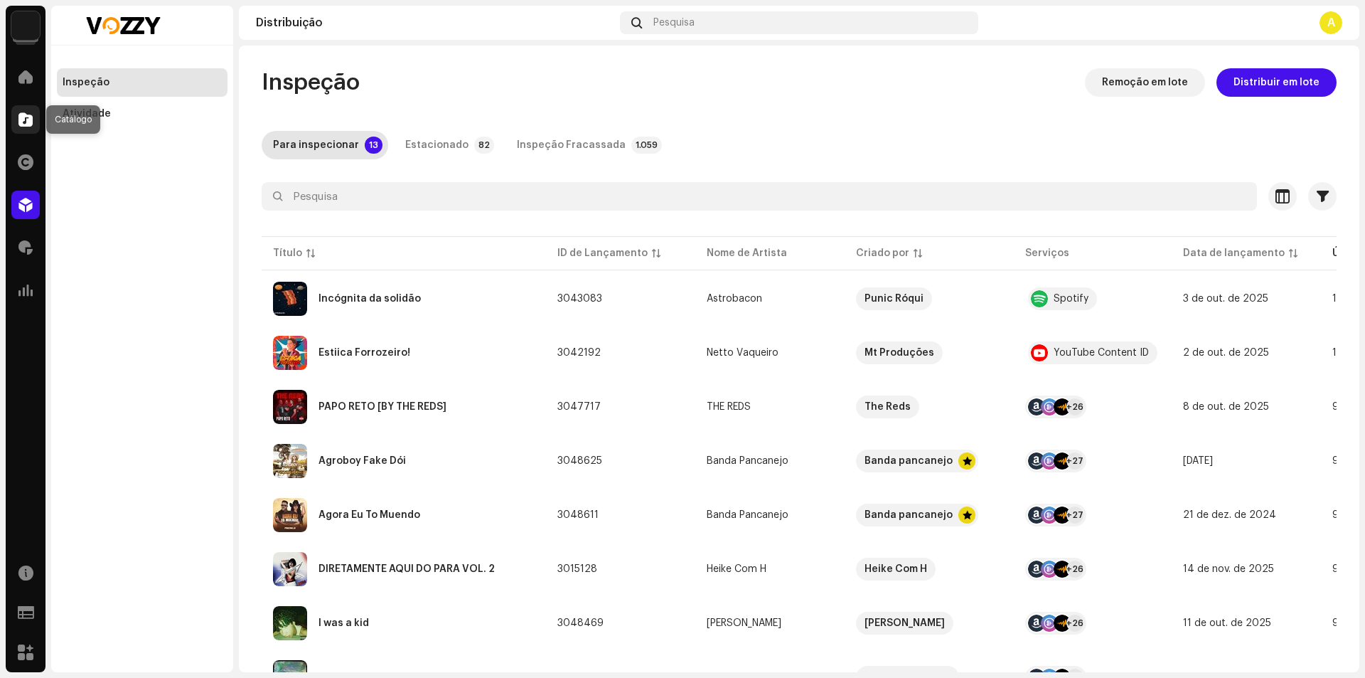
click at [23, 114] on span at bounding box center [25, 119] width 14 height 11
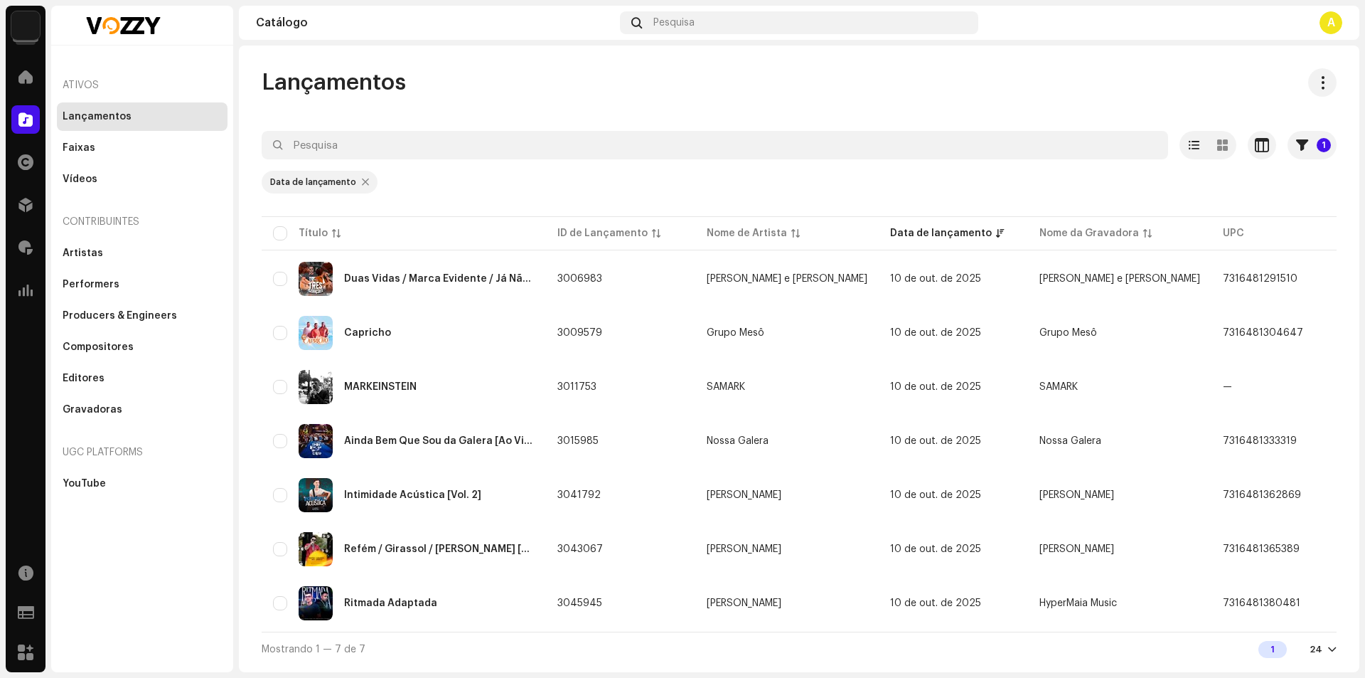
click at [362, 184] on div at bounding box center [365, 181] width 7 height 11
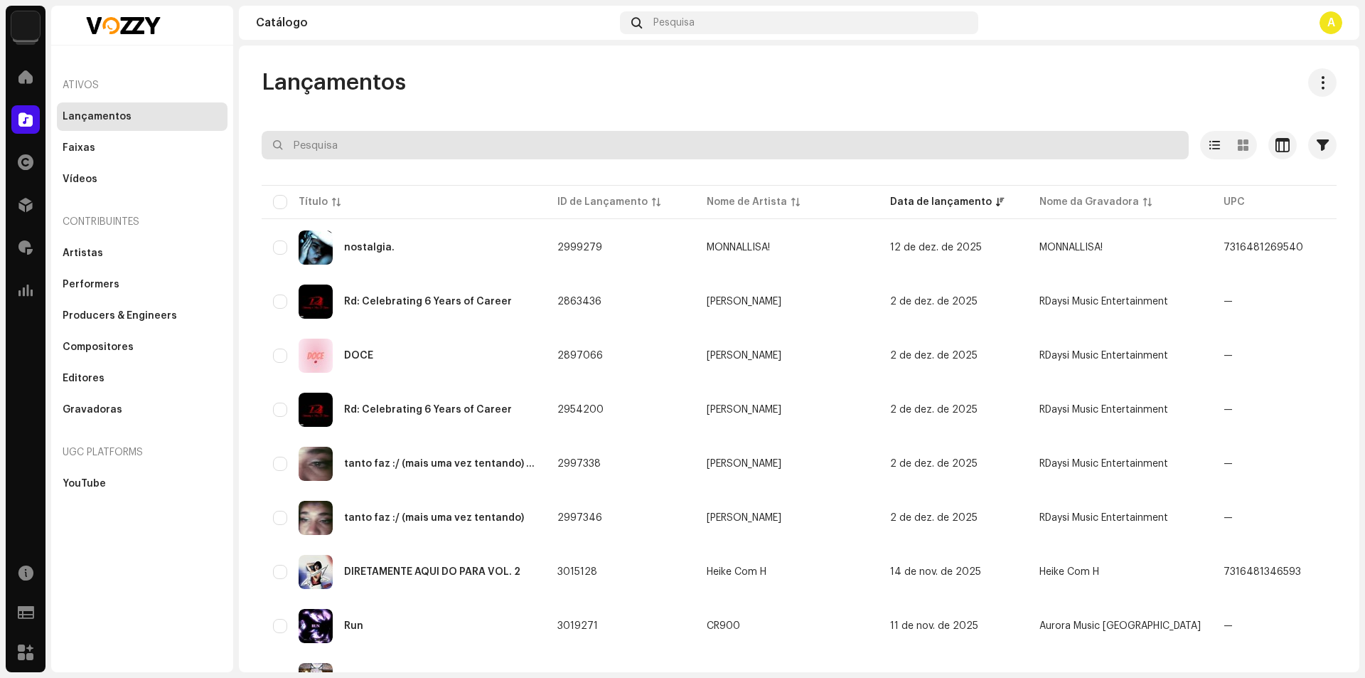
click at [349, 135] on input "text" at bounding box center [725, 145] width 927 height 28
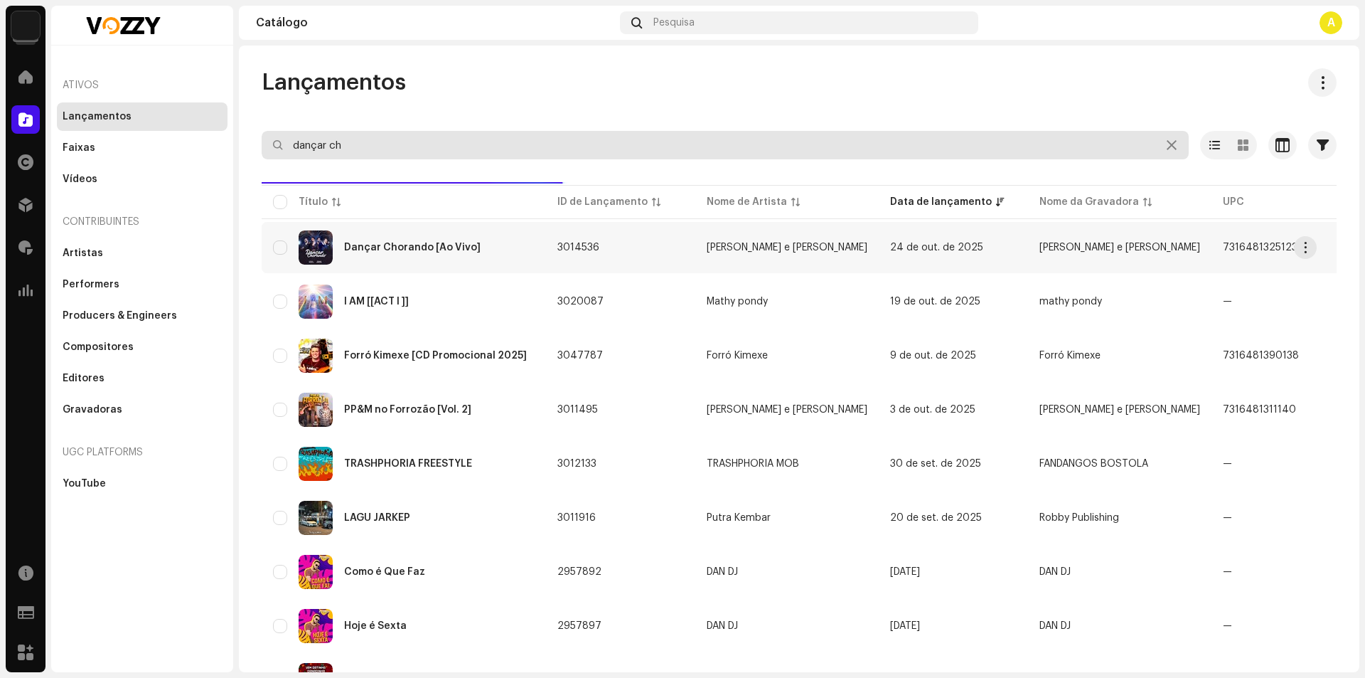
type input "dançar ch"
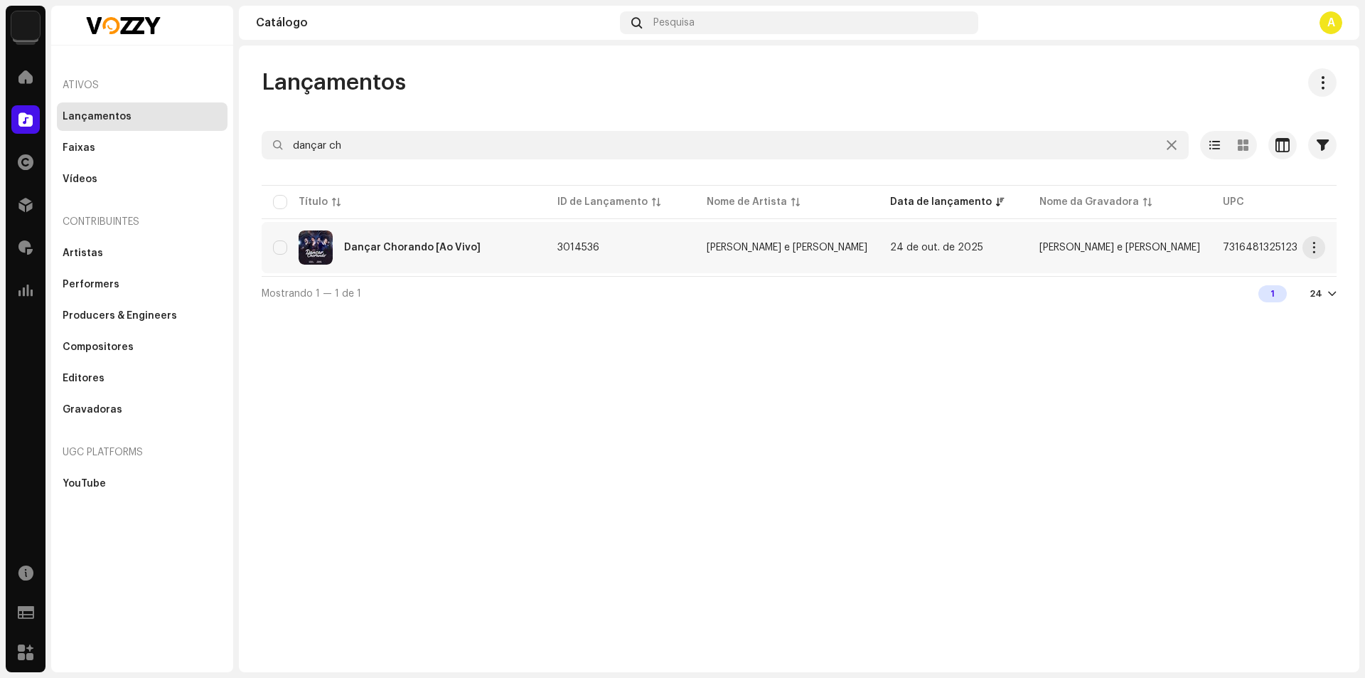
click at [380, 238] on div "Dançar Chorando [Ao Vivo]" at bounding box center [404, 247] width 262 height 34
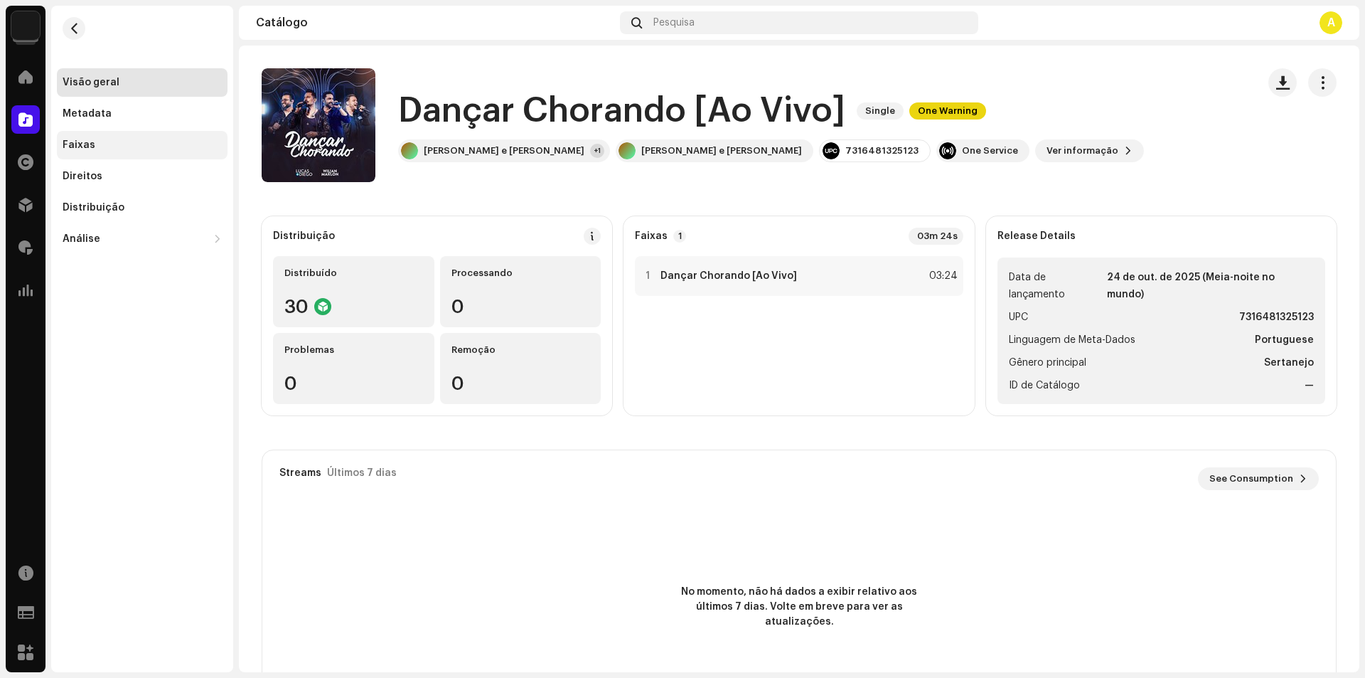
click at [120, 149] on div "Faixas" at bounding box center [142, 144] width 159 height 11
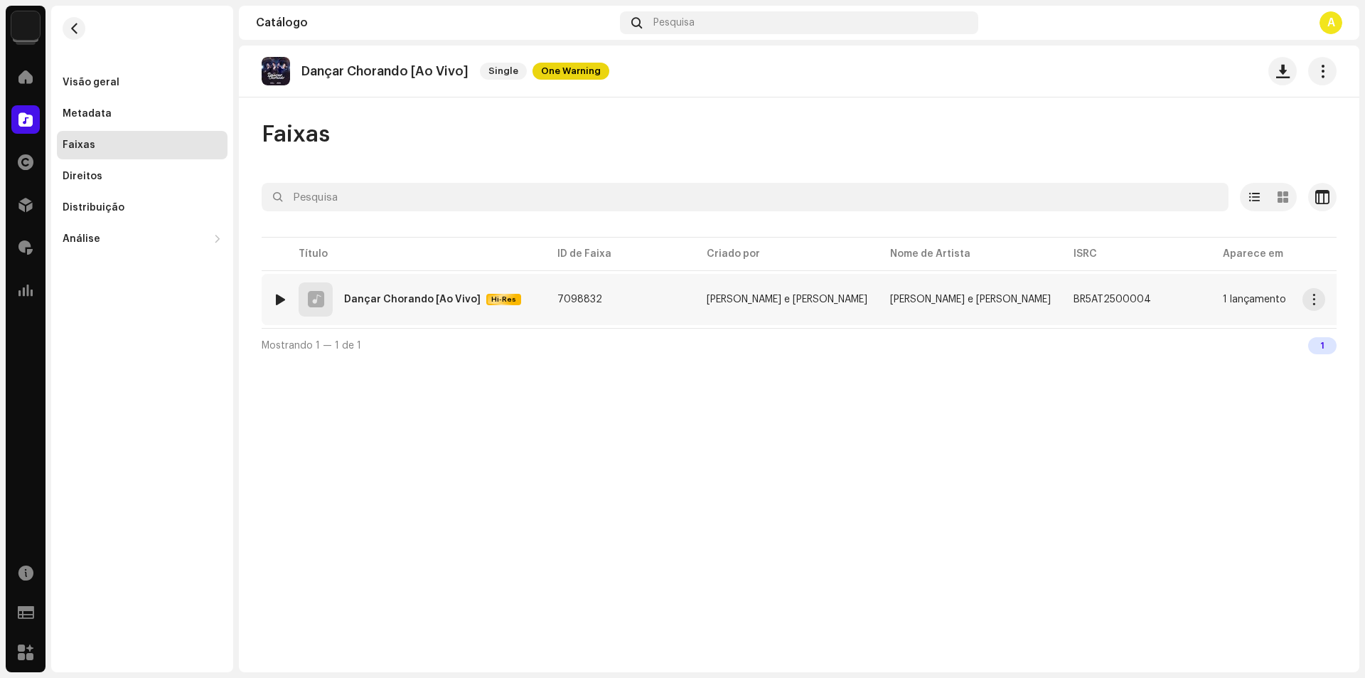
click at [277, 297] on div at bounding box center [280, 299] width 11 height 11
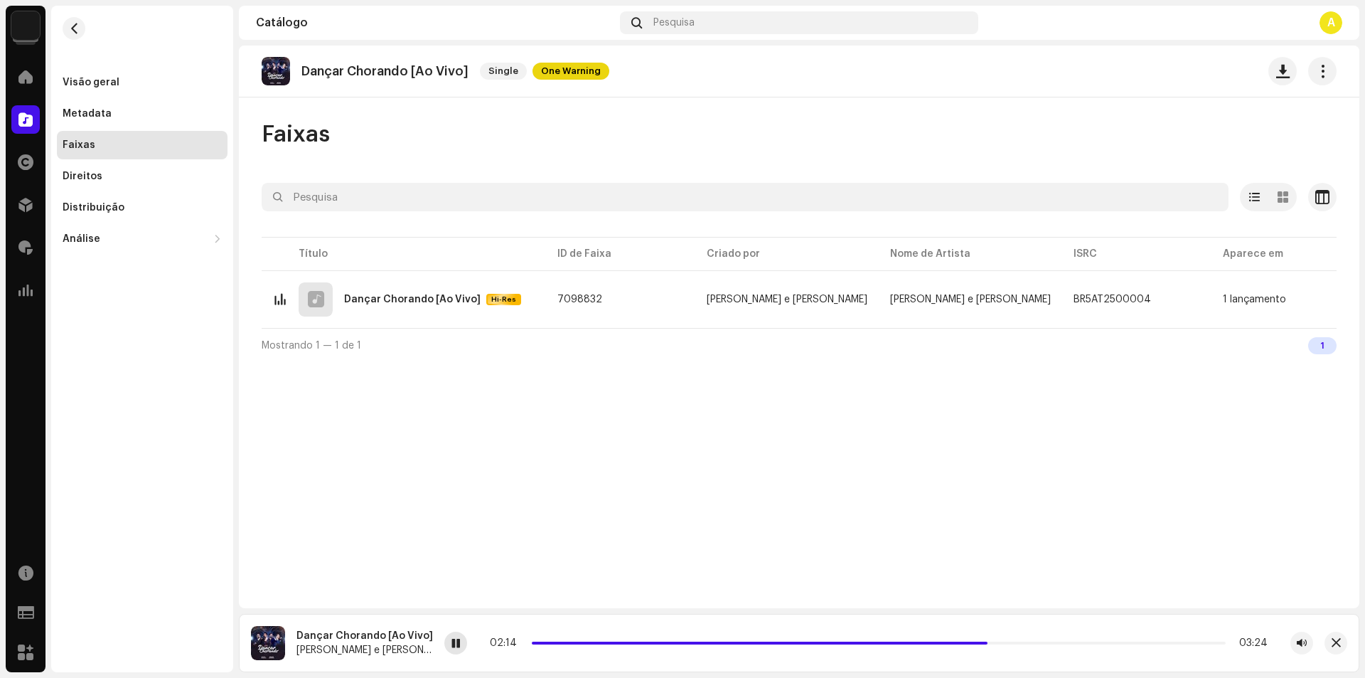
click at [452, 643] on span at bounding box center [456, 643] width 9 height 11
click at [278, 299] on div at bounding box center [280, 299] width 11 height 11
click at [543, 643] on div "02:15 03:24" at bounding box center [879, 642] width 778 height 11
click at [543, 643] on span at bounding box center [763, 642] width 463 height 3
drag, startPoint x: 543, startPoint y: 643, endPoint x: 776, endPoint y: 676, distance: 234.8
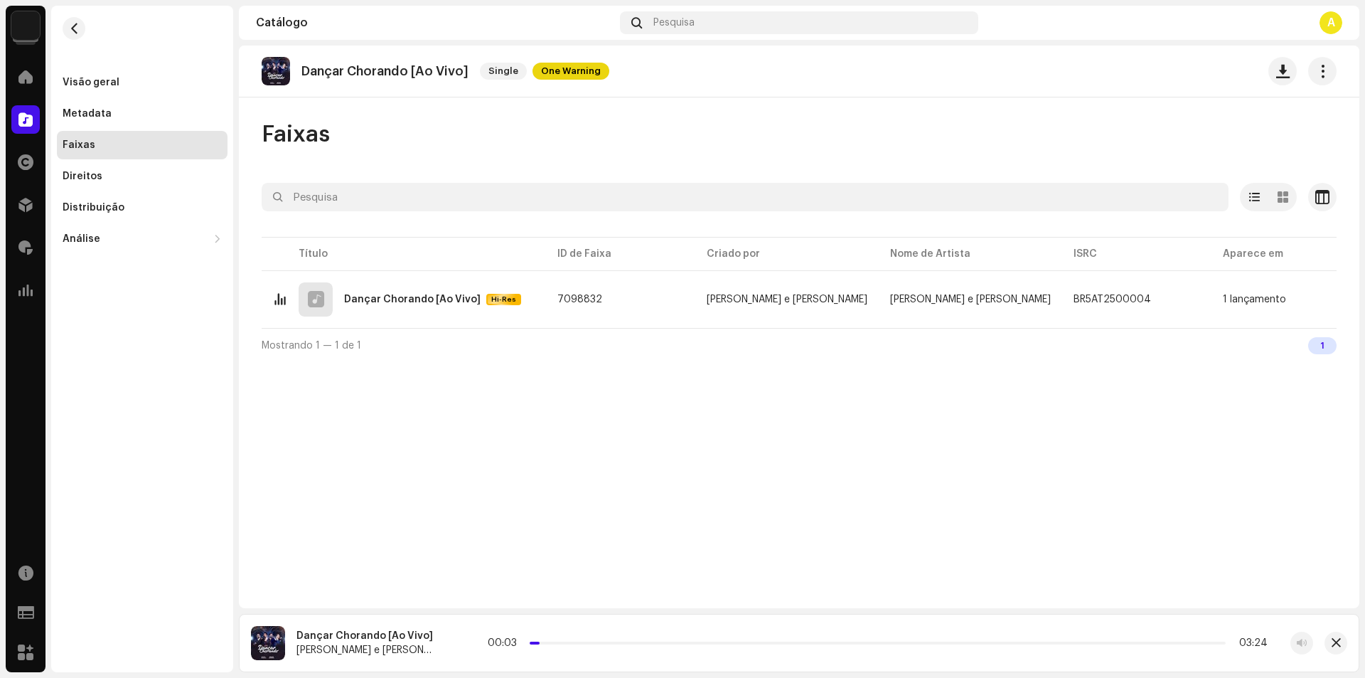
click at [691, 671] on div "Dançar Chorando [Ao Vivo] Lucas e Diego 00:03 03:24" at bounding box center [799, 643] width 1121 height 58
click at [444, 651] on div at bounding box center [455, 642] width 23 height 23
click at [13, 113] on div at bounding box center [25, 119] width 28 height 28
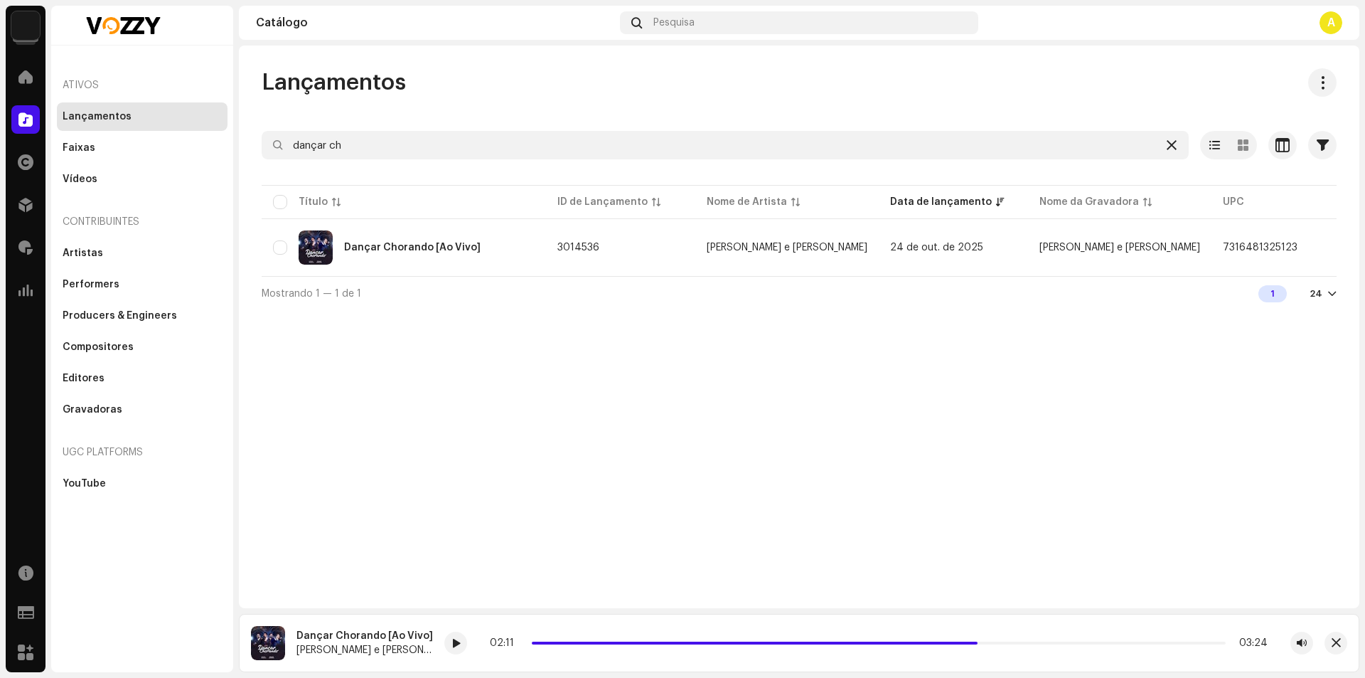
click at [1174, 144] on icon at bounding box center [1172, 144] width 10 height 11
click at [713, 27] on div "Pesquisa" at bounding box center [799, 22] width 358 height 23
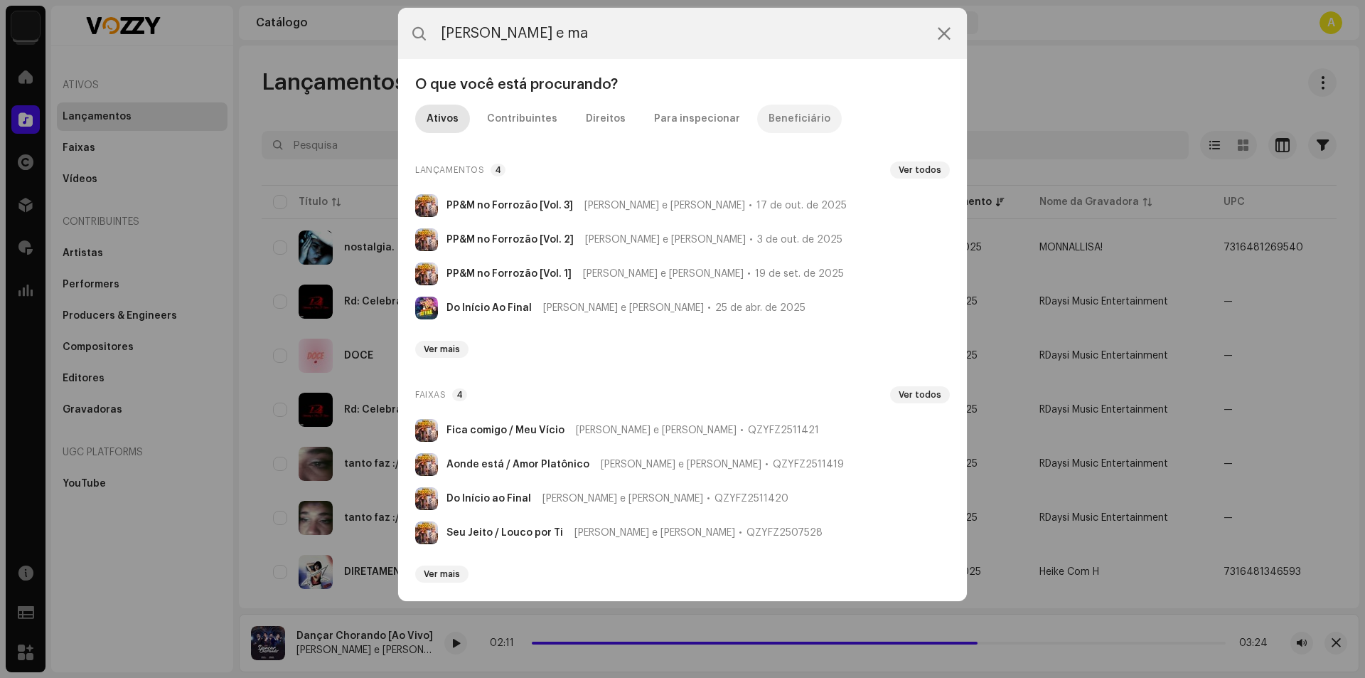
click at [775, 126] on div "Beneficiário" at bounding box center [800, 119] width 62 height 28
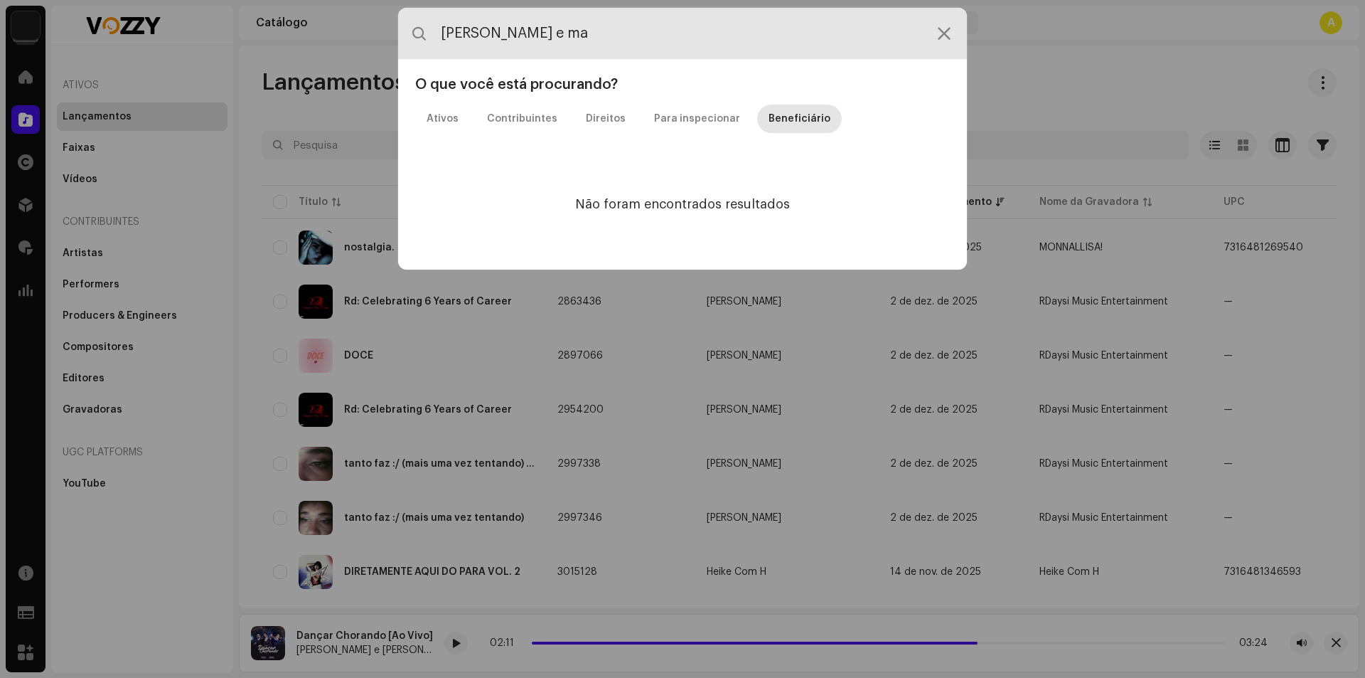
click at [629, 21] on input "pedro paulo e ma" at bounding box center [682, 33] width 569 height 51
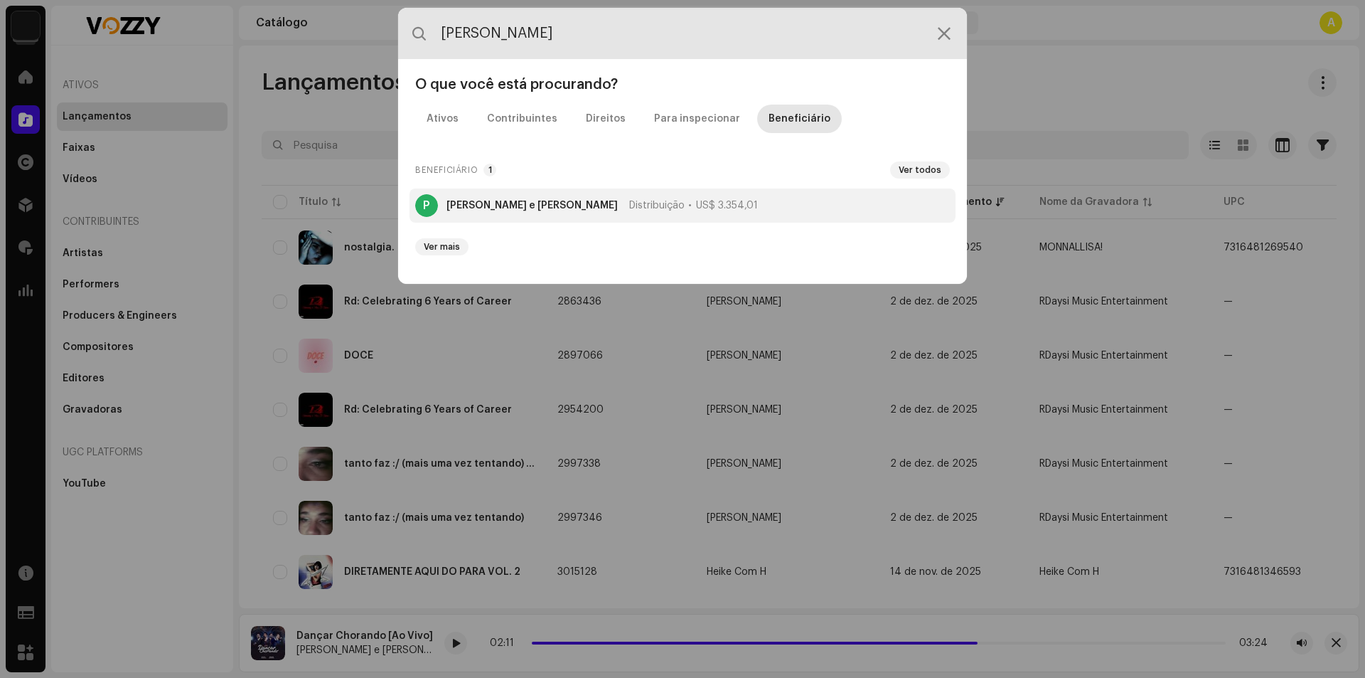
type input "pedro paulo"
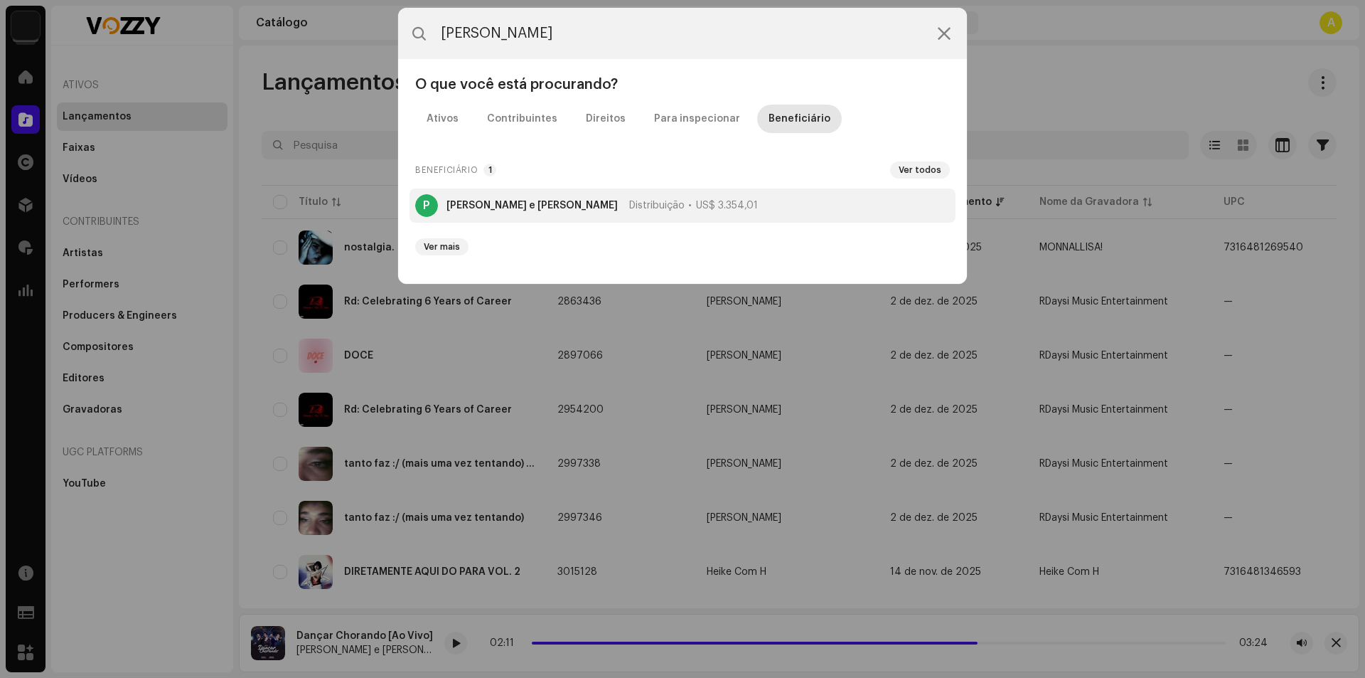
click at [645, 189] on li "P Pedro Paulo e Matheus Distribuição US$ 3.354,01" at bounding box center [683, 205] width 546 height 34
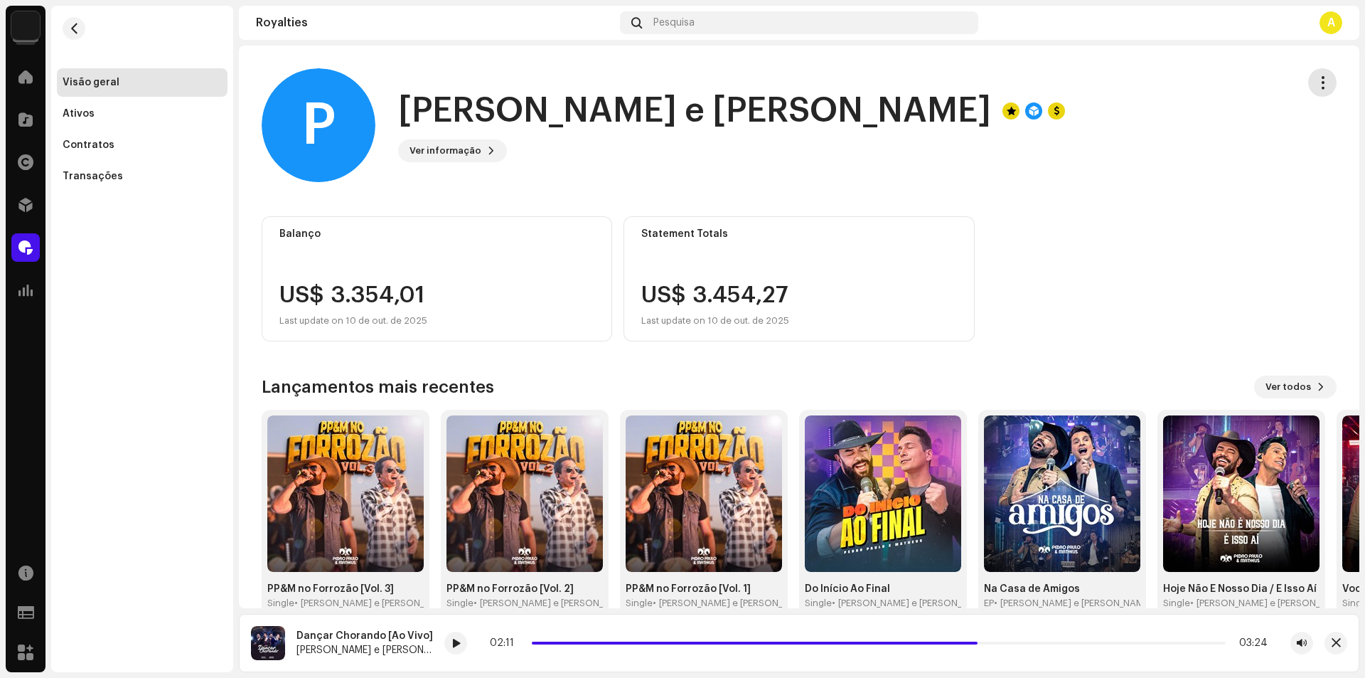
click at [1316, 87] on span "button" at bounding box center [1323, 82] width 14 height 11
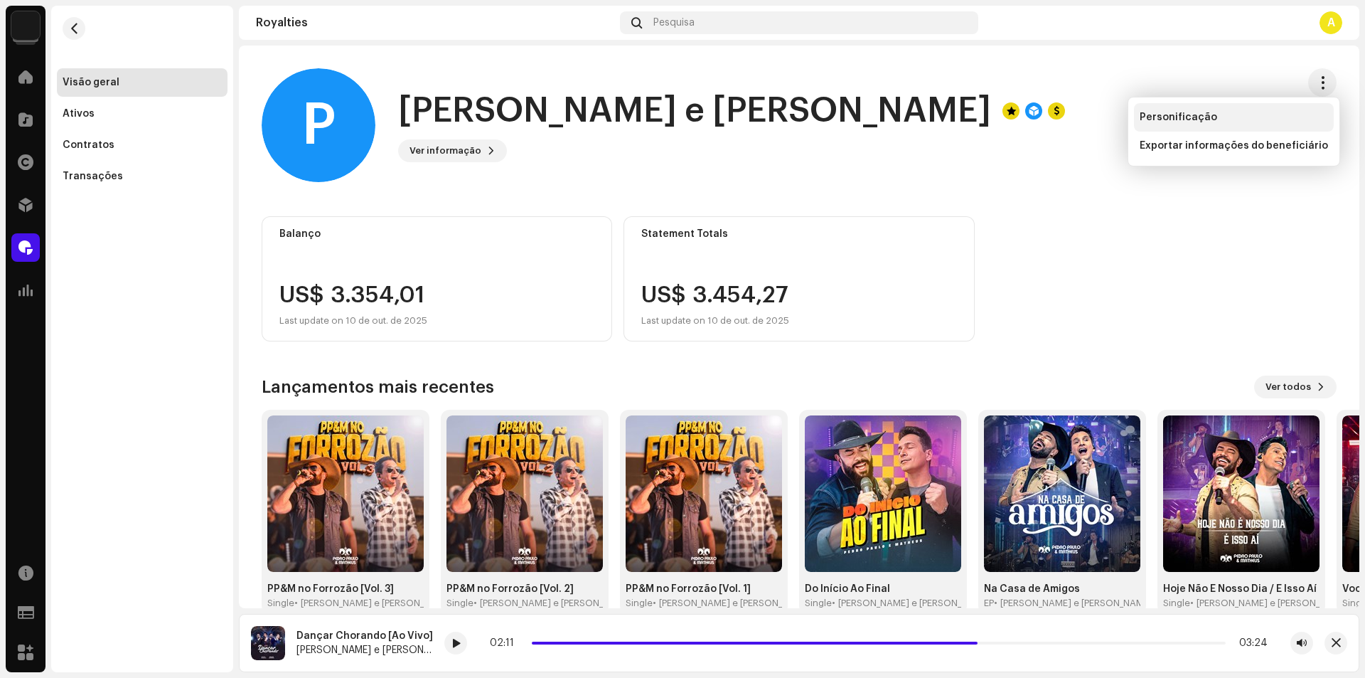
click at [1264, 114] on div "Personificação" at bounding box center [1234, 117] width 188 height 11
